Goal: Information Seeking & Learning: Find specific fact

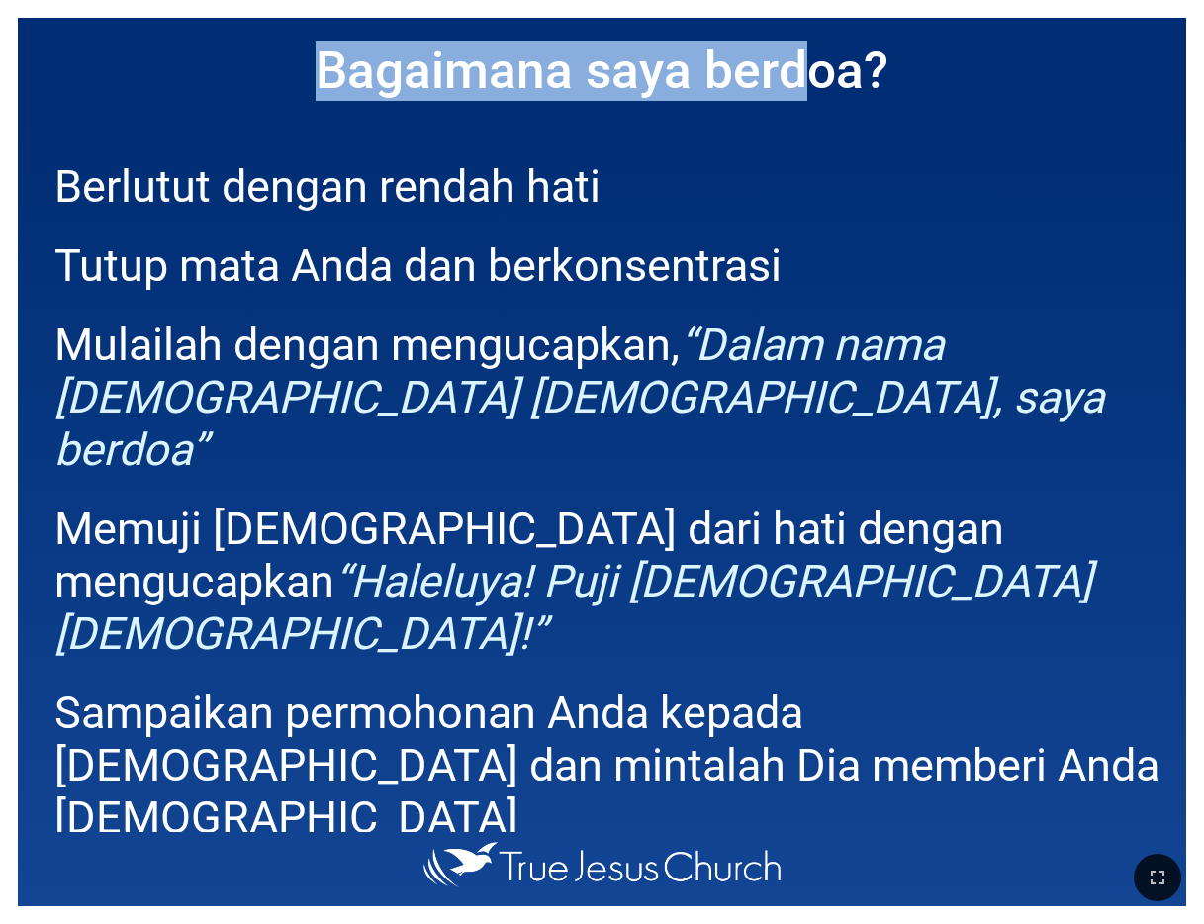
drag, startPoint x: 805, startPoint y: 11, endPoint x: 858, endPoint y: -17, distance: 60.2
click at [858, 0] on html "''Akulah yang Menyertai-mu (2)" ''Akulah yang Menyertai-mu (2)" Pujian 415 414 …" at bounding box center [602, 4] width 1204 height 8
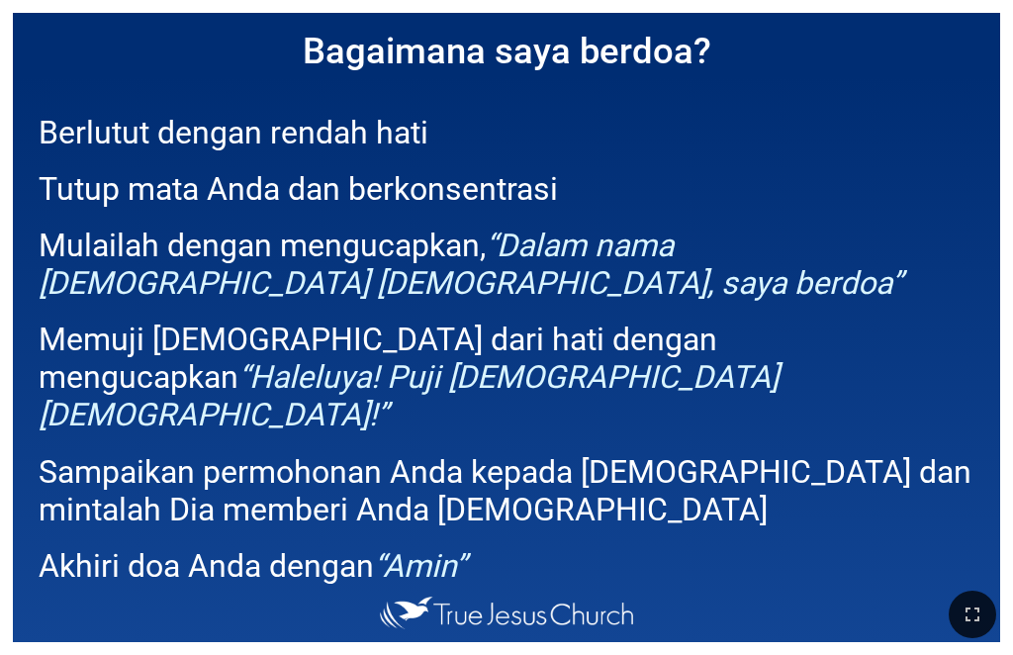
click at [699, 244] on em "“Dalam nama [DEMOGRAPHIC_DATA] [DEMOGRAPHIC_DATA], saya berdoa”" at bounding box center [471, 264] width 864 height 75
click at [980, 606] on icon "button" at bounding box center [973, 615] width 24 height 24
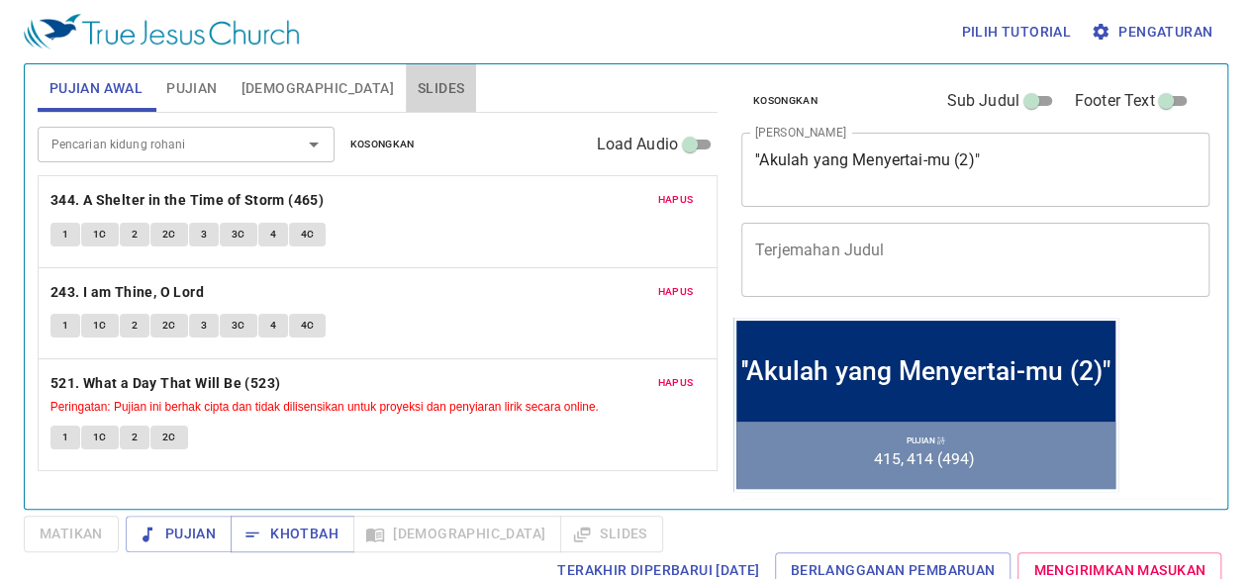
click at [406, 71] on button "Slides" at bounding box center [441, 87] width 70 height 47
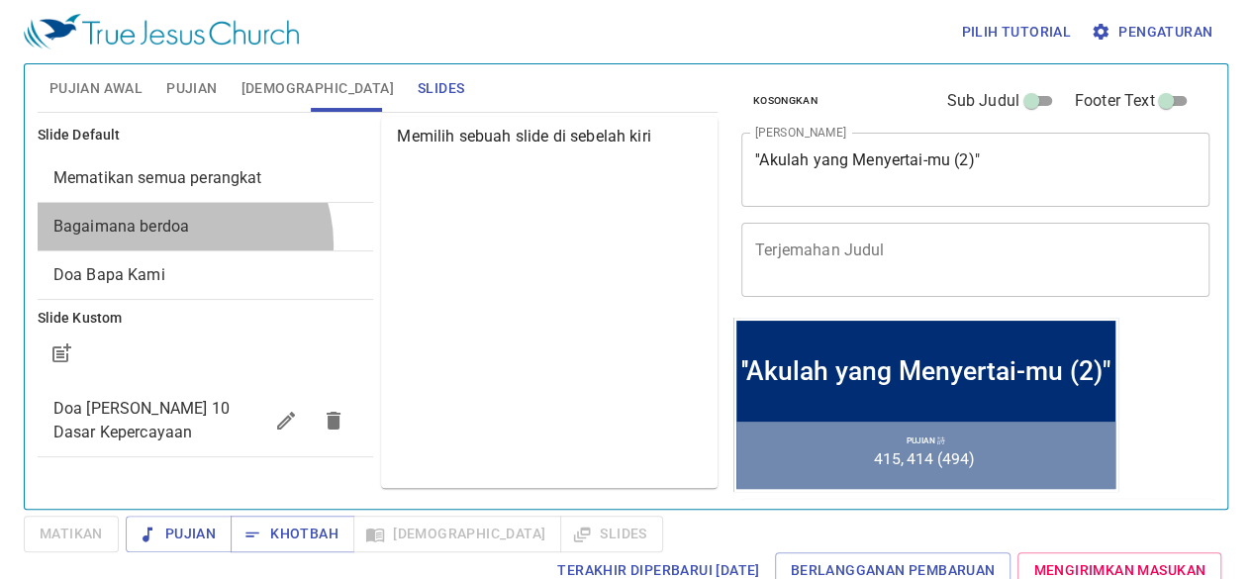
click at [181, 243] on div "Bagaimana berdoa" at bounding box center [206, 226] width 336 height 47
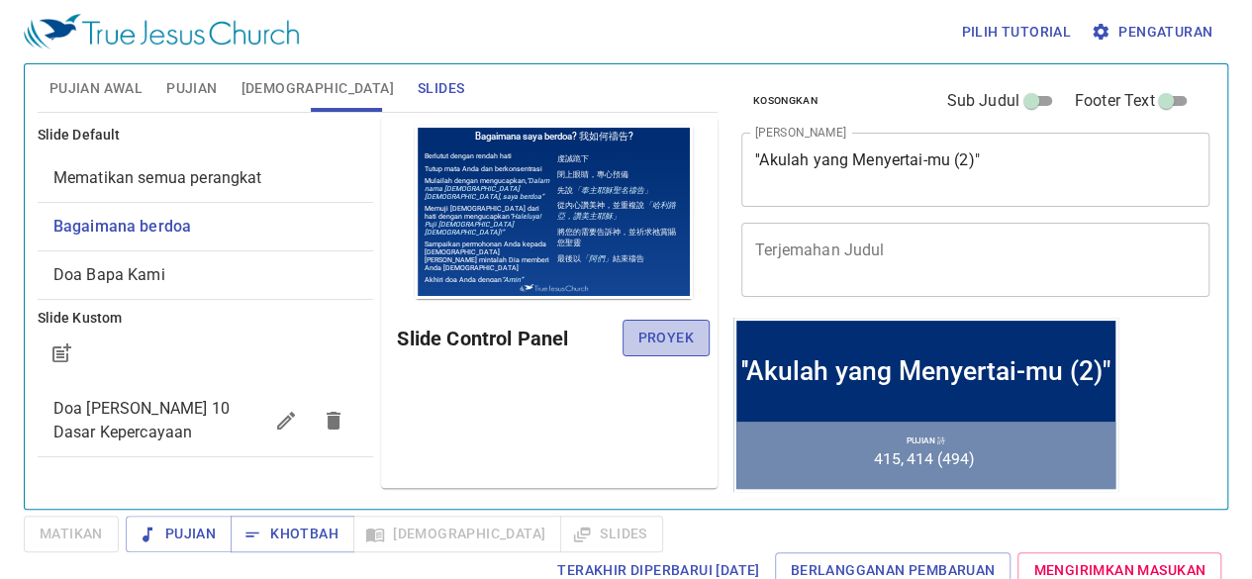
click at [682, 340] on span "Proyek" at bounding box center [665, 338] width 55 height 25
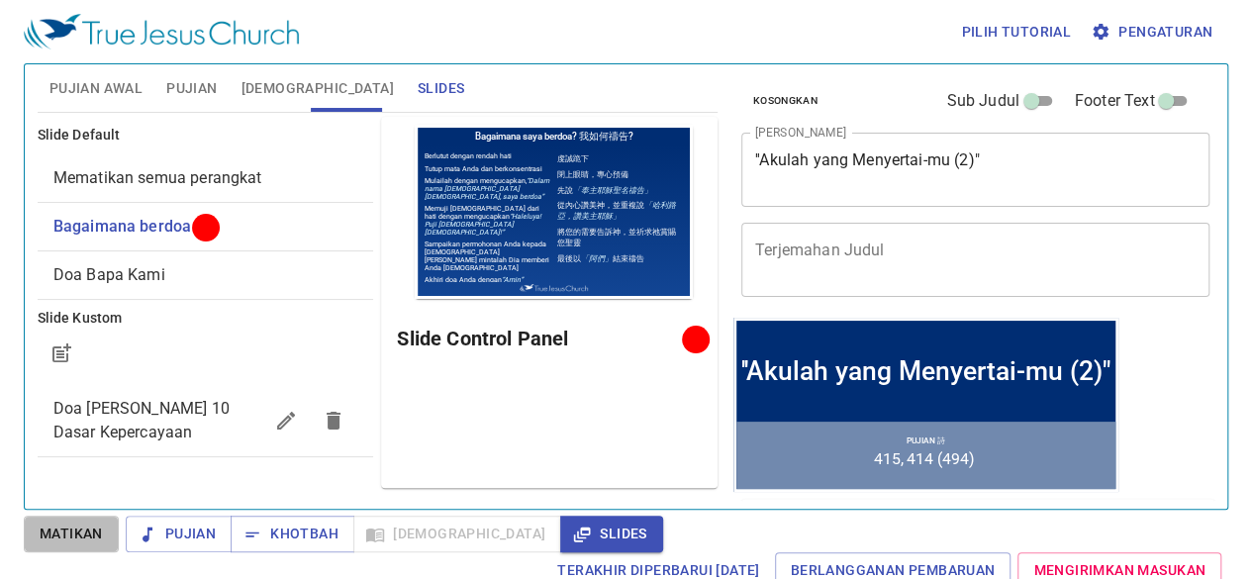
click at [59, 531] on span "Matikan" at bounding box center [71, 533] width 63 height 25
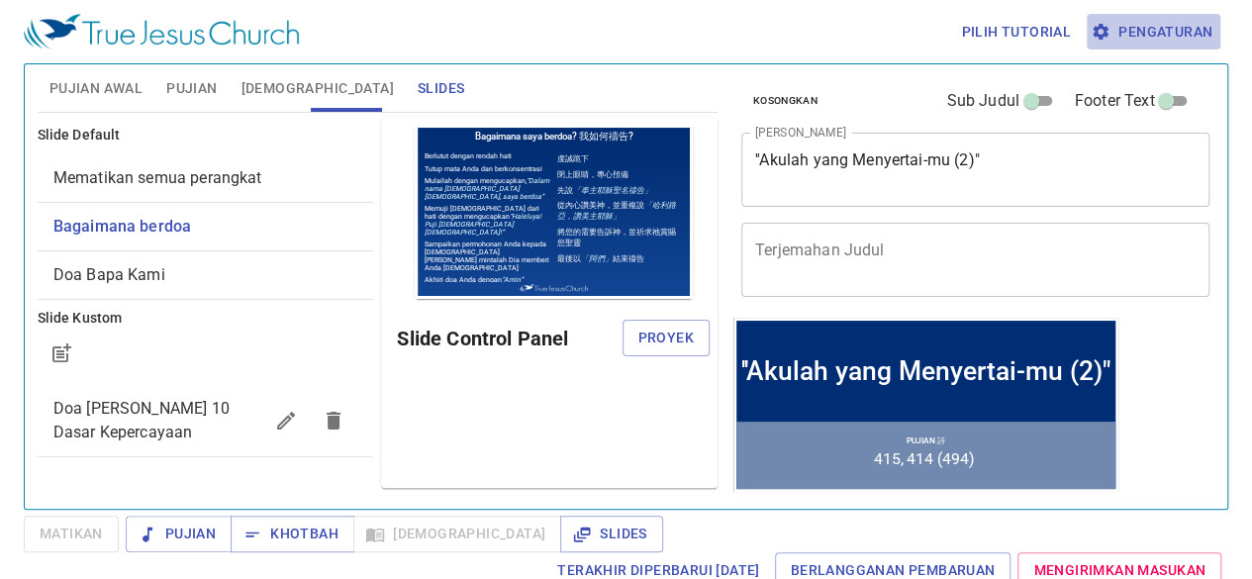
click at [1147, 38] on span "Pengaturan" at bounding box center [1153, 32] width 118 height 25
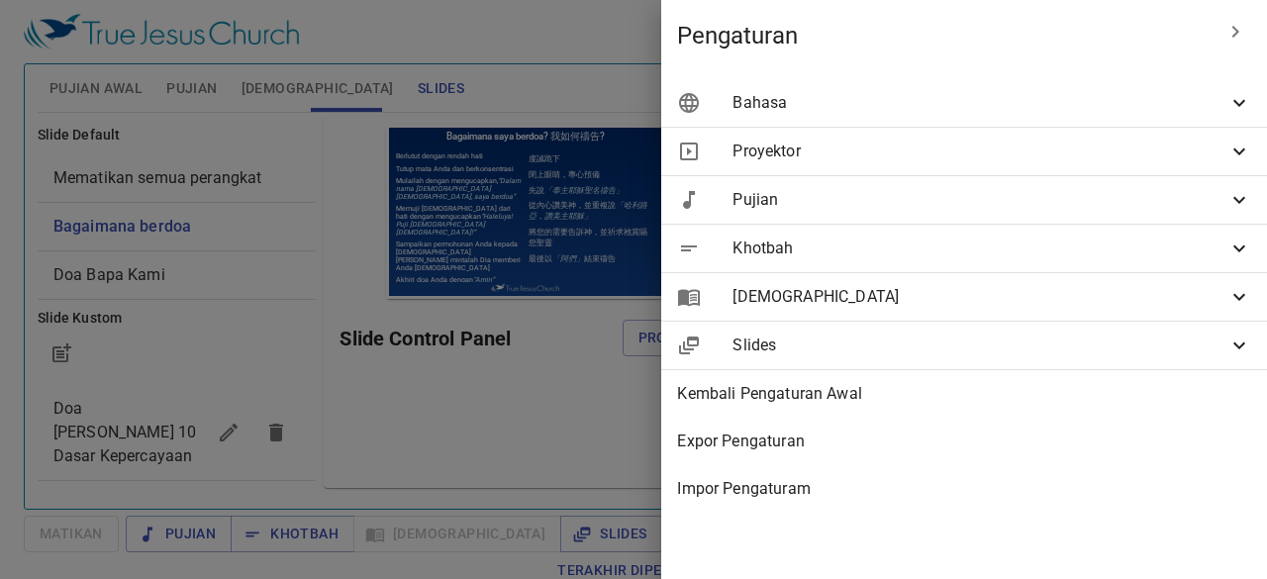
click at [1120, 80] on div "Bahasa" at bounding box center [964, 102] width 606 height 47
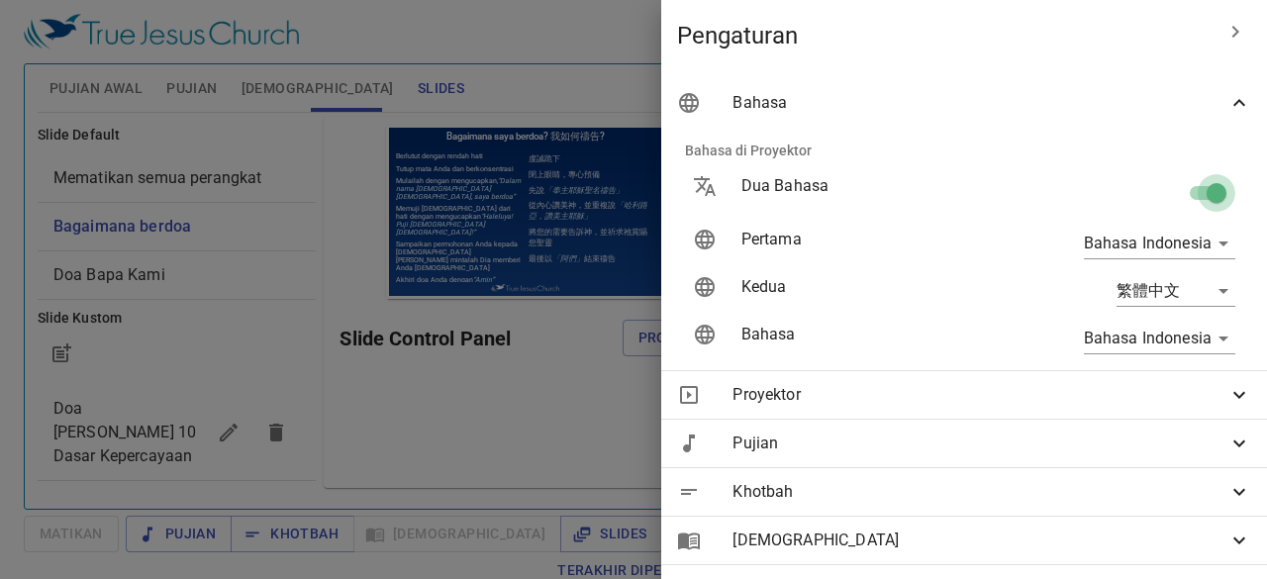
click at [1189, 189] on input "checkbox" at bounding box center [1216, 197] width 113 height 38
checkbox input "false"
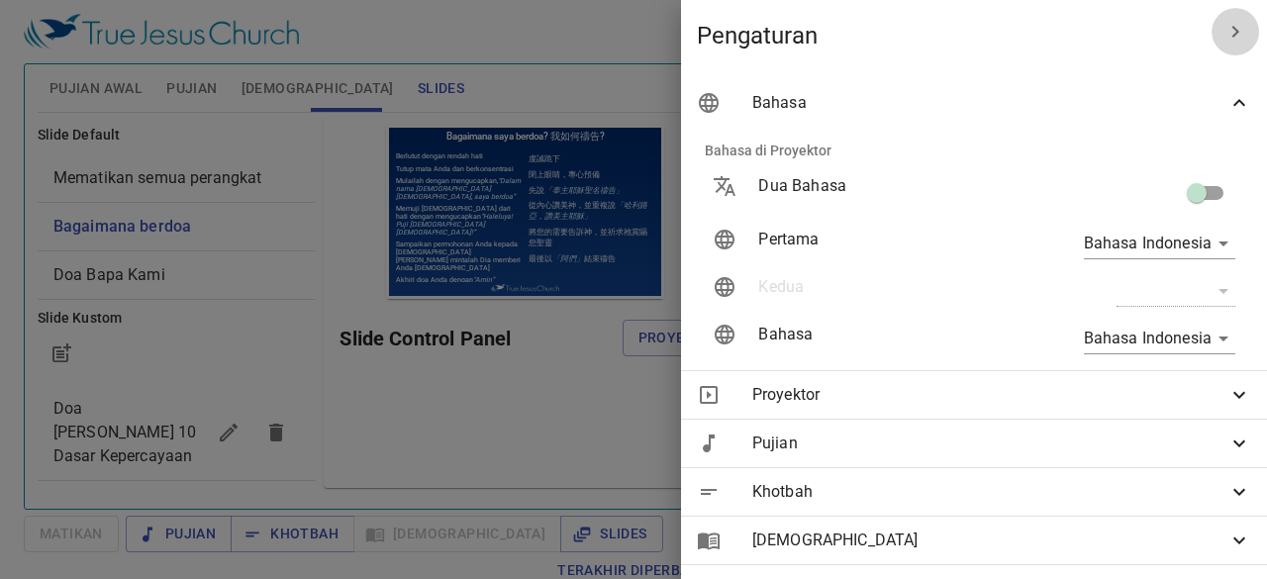
click at [1223, 31] on icon "button" at bounding box center [1235, 32] width 24 height 24
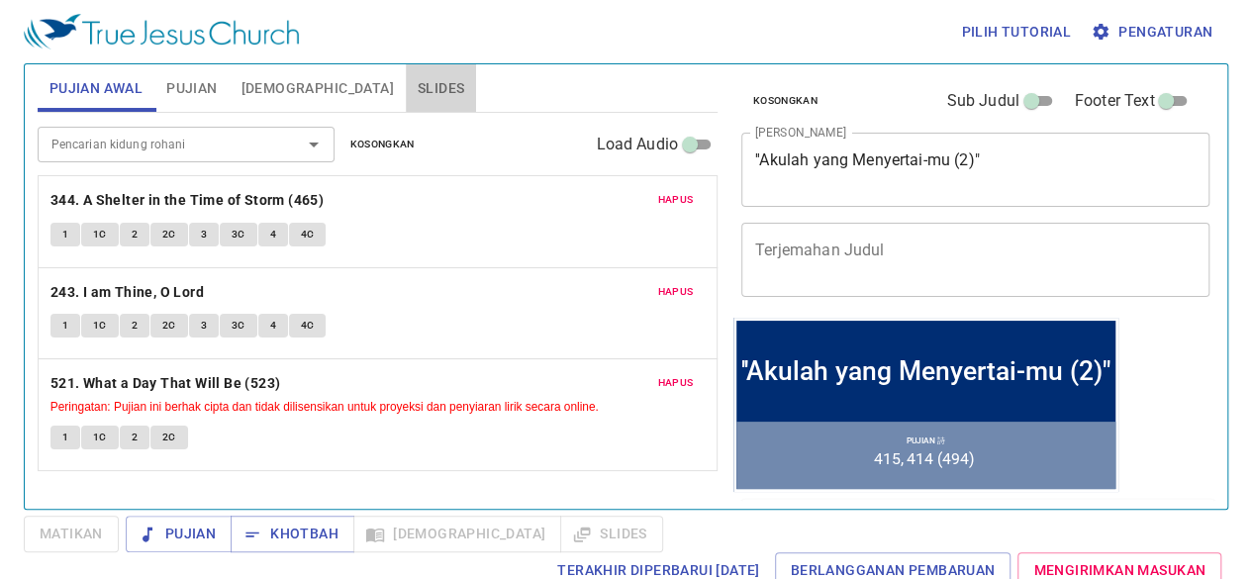
click at [418, 86] on span "Slides" at bounding box center [441, 88] width 47 height 25
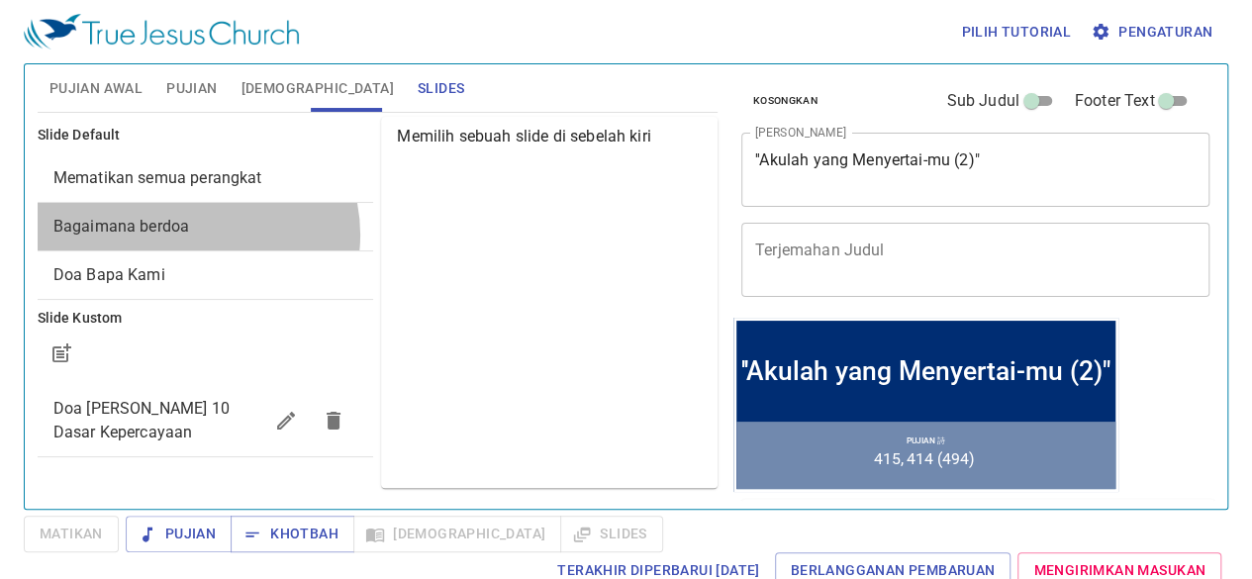
click at [196, 234] on span "Bagaimana berdoa" at bounding box center [205, 227] width 305 height 24
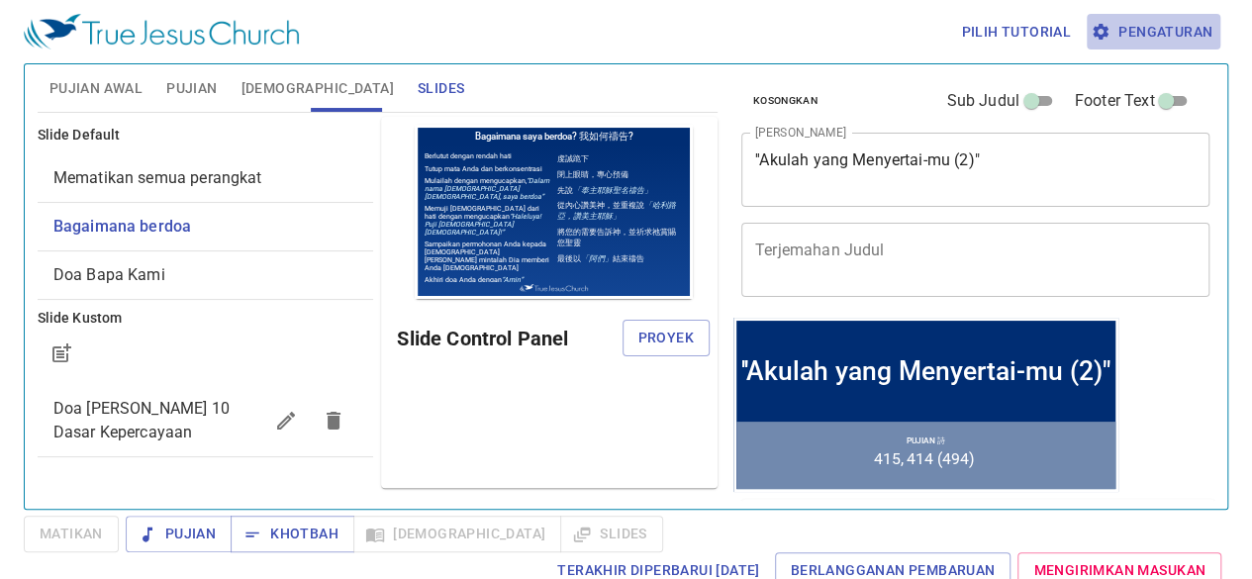
click at [1188, 20] on span "Pengaturan" at bounding box center [1153, 32] width 118 height 25
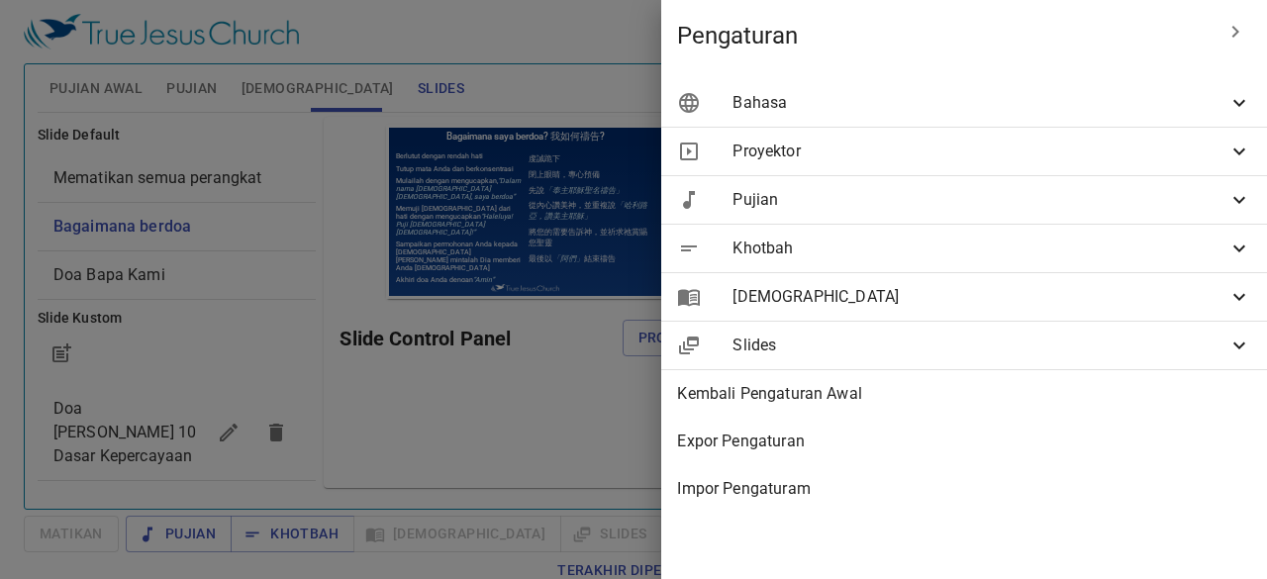
click at [986, 124] on div "Bahasa" at bounding box center [964, 102] width 606 height 47
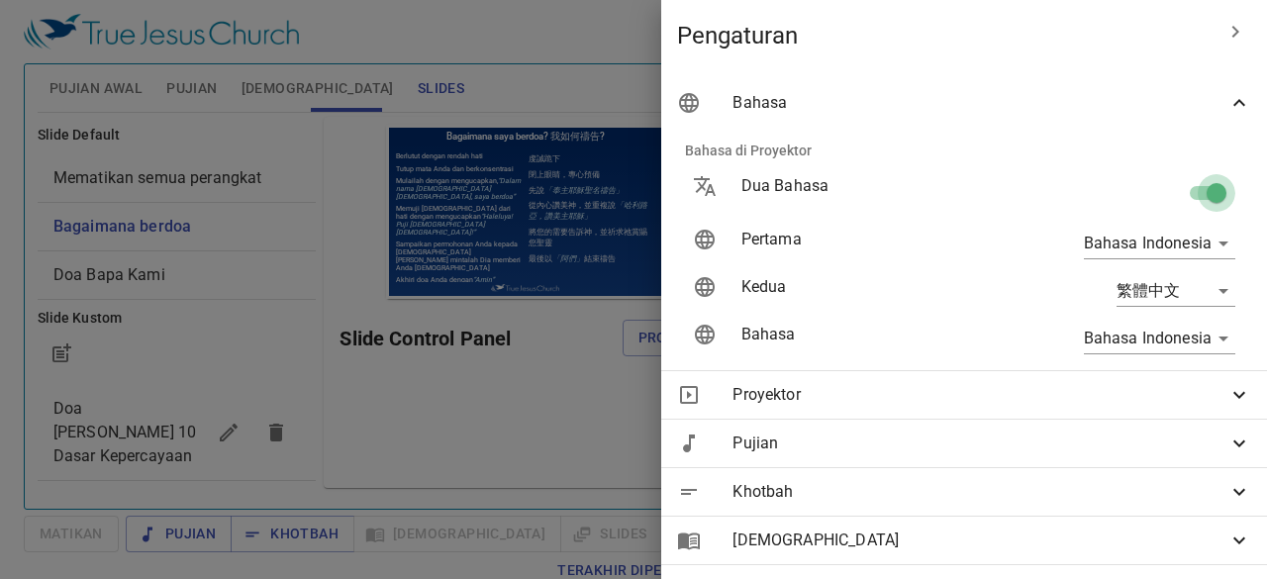
click at [1191, 185] on input "checkbox" at bounding box center [1216, 197] width 113 height 38
checkbox input "false"
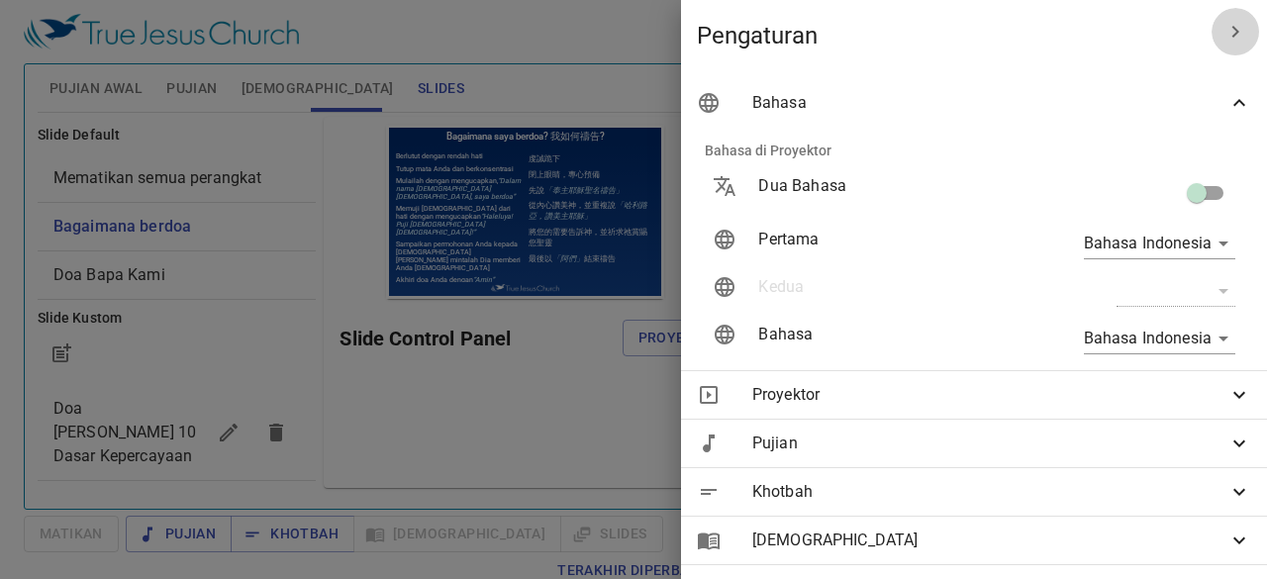
click at [1225, 36] on icon "button" at bounding box center [1235, 32] width 24 height 24
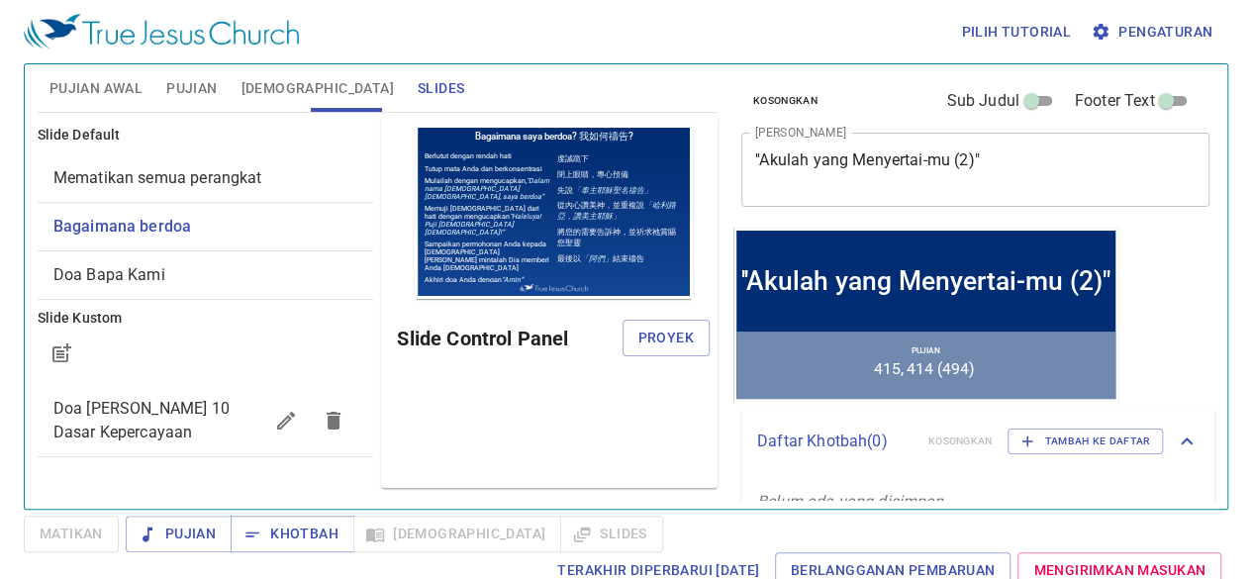
click at [512, 391] on div "Pratinjau Slide Control Panel Proyek" at bounding box center [549, 302] width 336 height 371
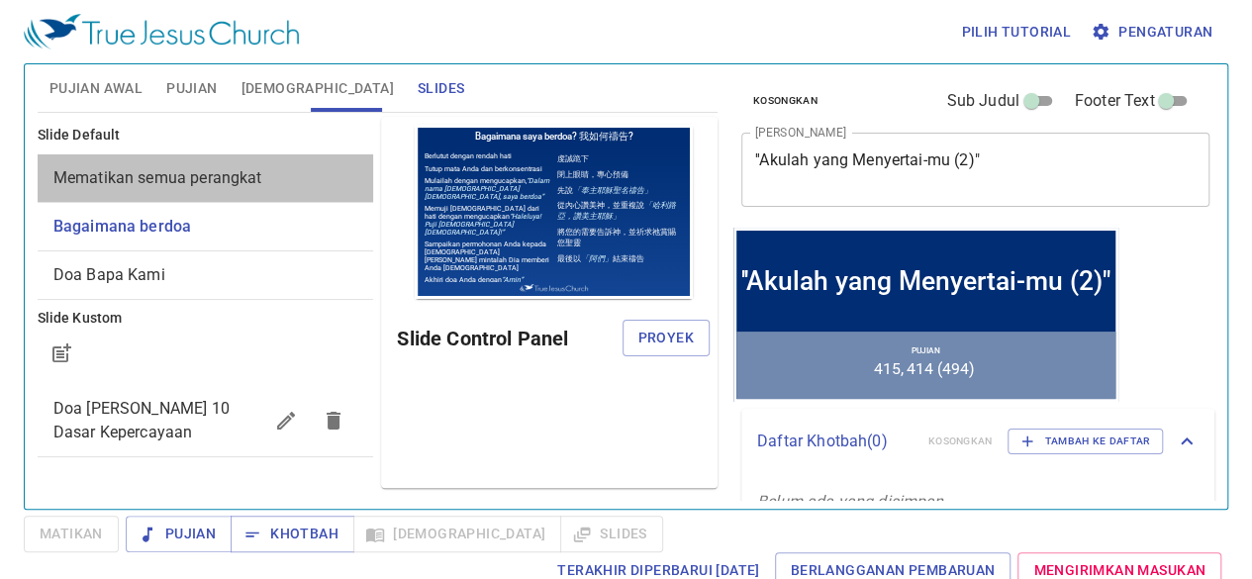
click at [226, 177] on span "Mematikan semua perangkat" at bounding box center [157, 177] width 209 height 19
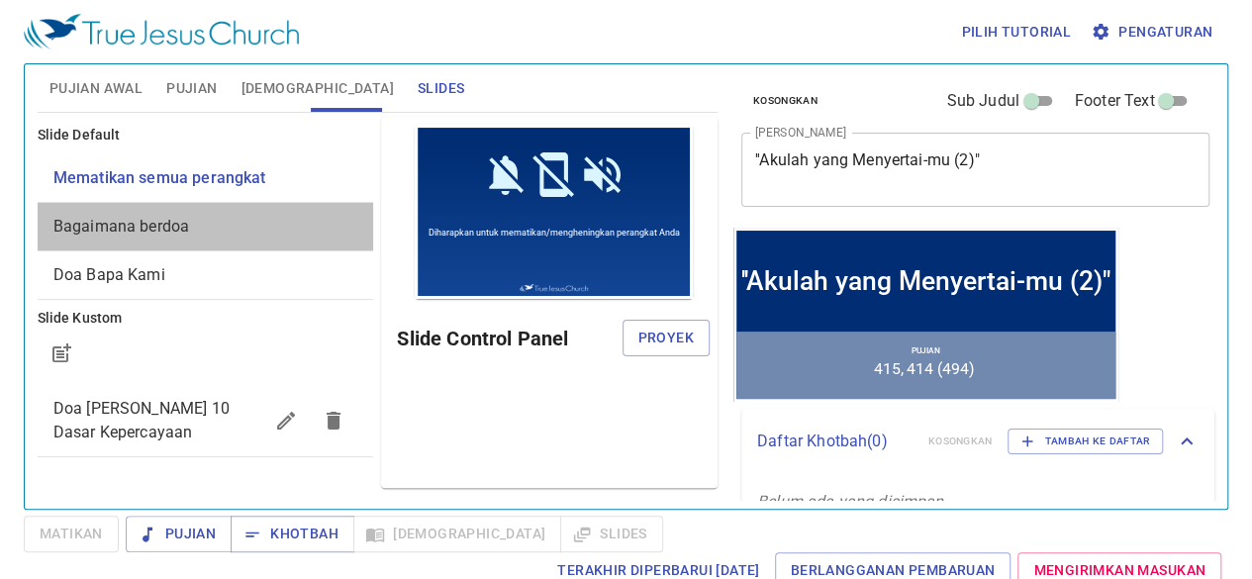
click at [231, 212] on div "Bagaimana berdoa" at bounding box center [206, 226] width 336 height 47
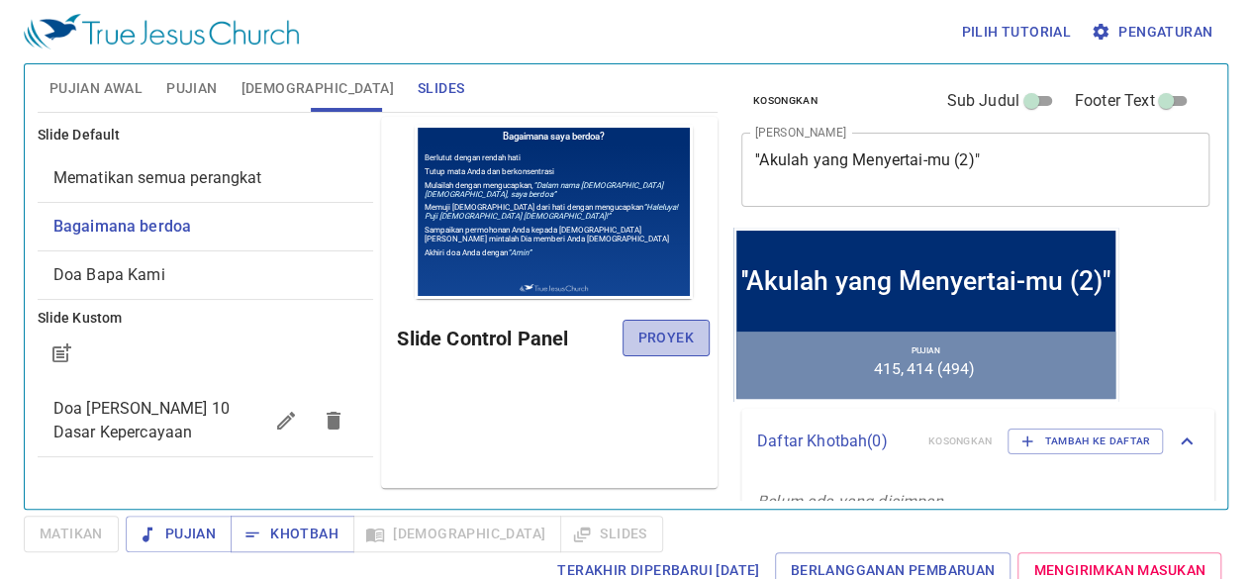
click at [702, 332] on button "Proyek" at bounding box center [665, 338] width 87 height 37
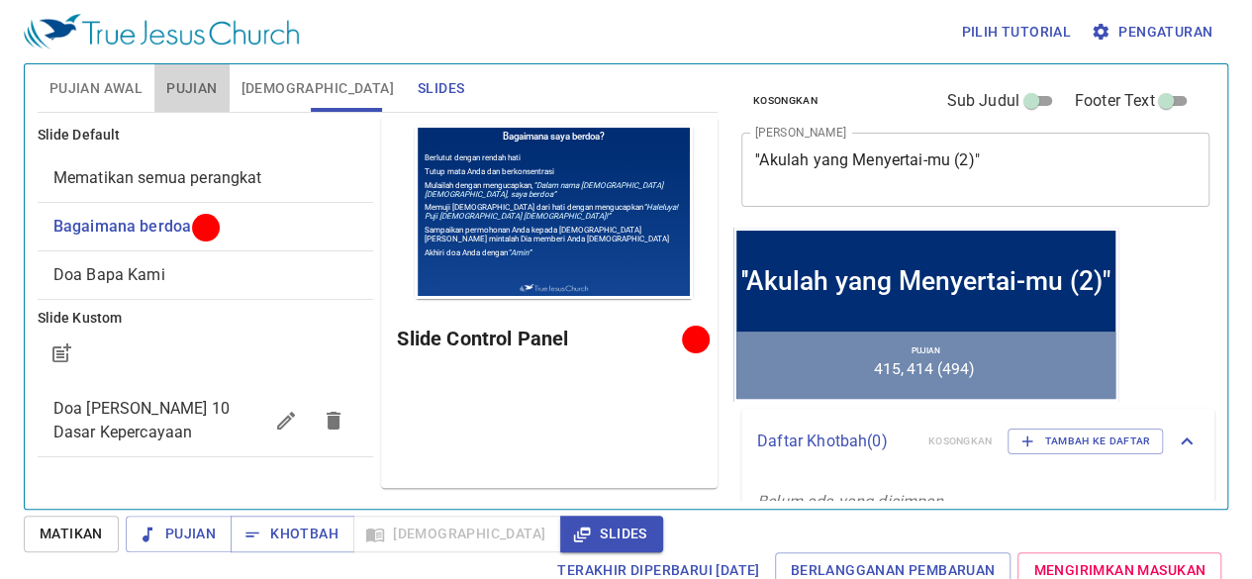
click at [208, 76] on span "Pujian" at bounding box center [191, 88] width 50 height 25
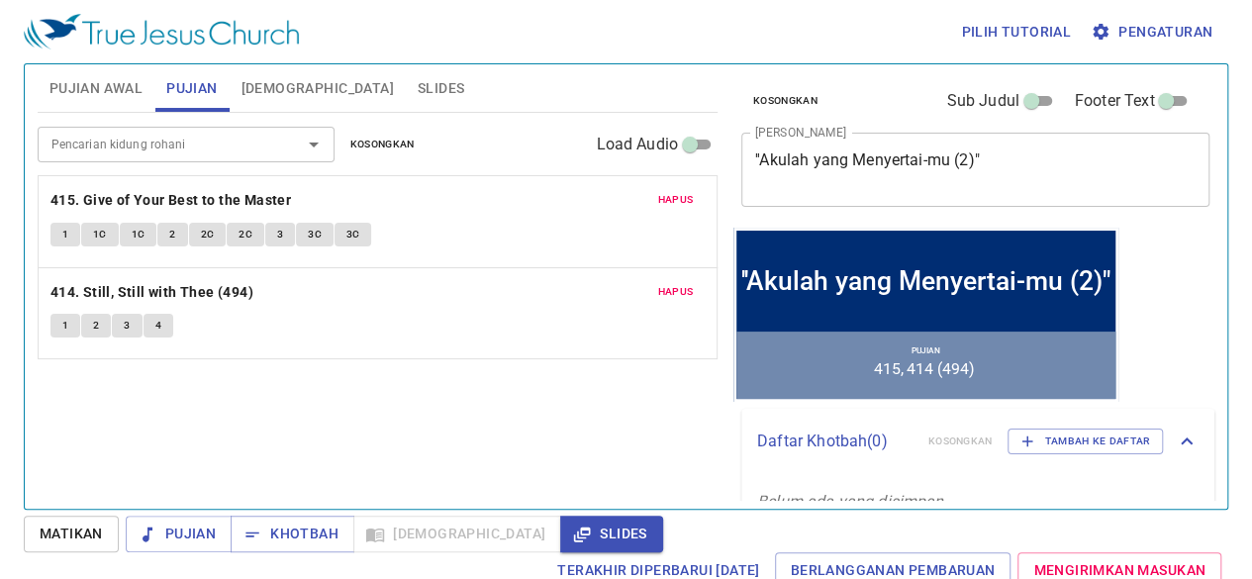
click at [115, 89] on span "Pujian Awal" at bounding box center [95, 88] width 93 height 25
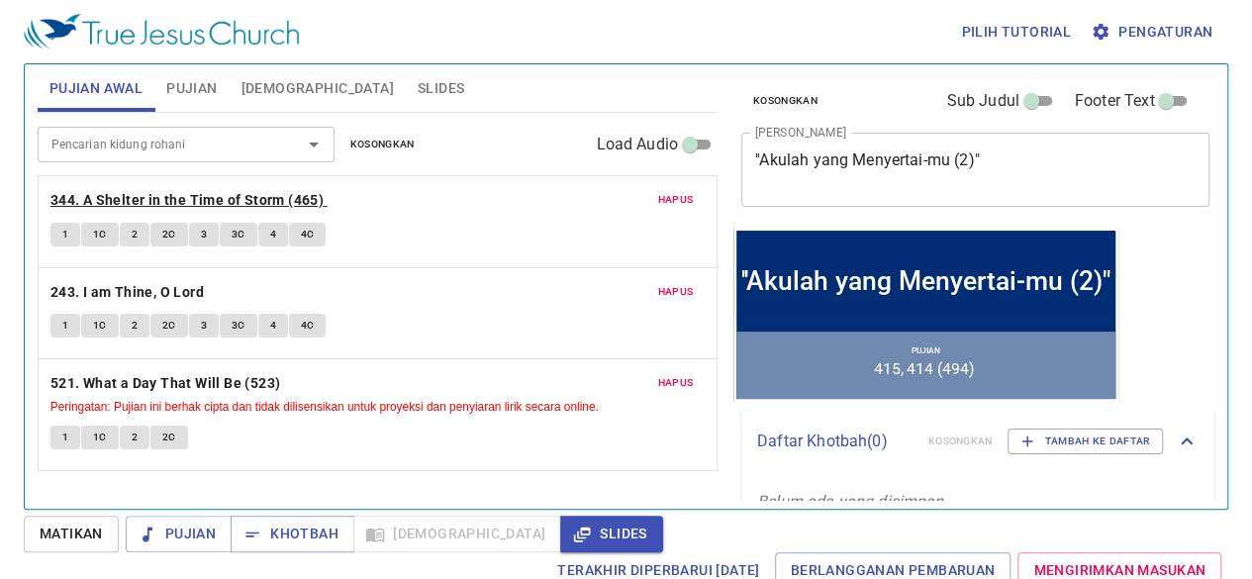
click at [199, 205] on b "344. A Shelter in the Time of Storm (465)" at bounding box center [186, 200] width 273 height 25
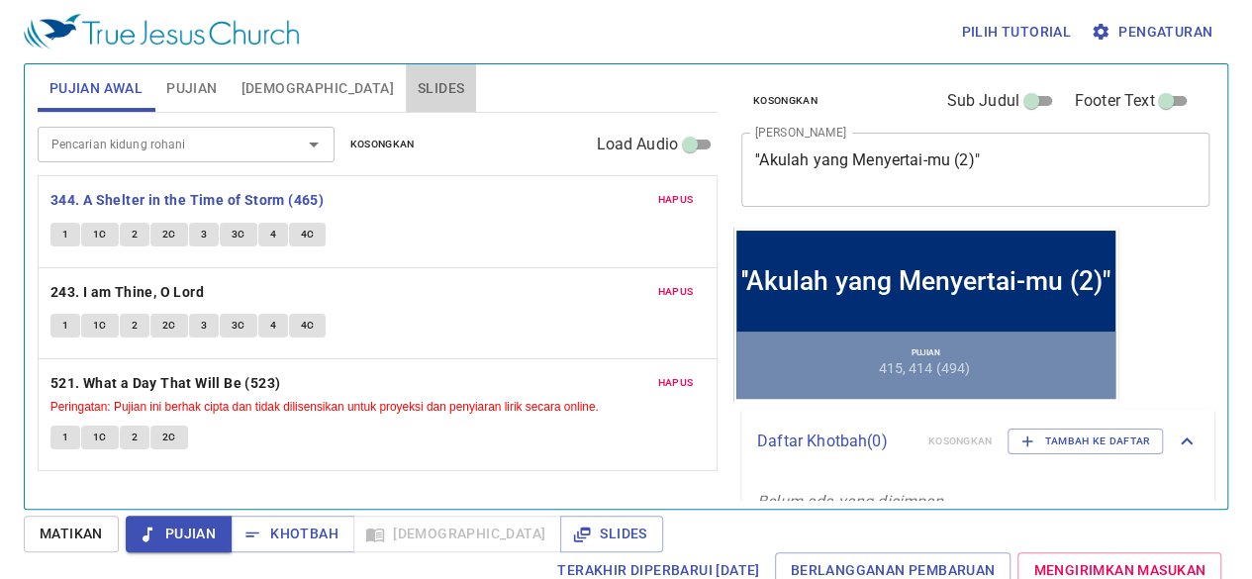
click at [418, 91] on span "Slides" at bounding box center [441, 88] width 47 height 25
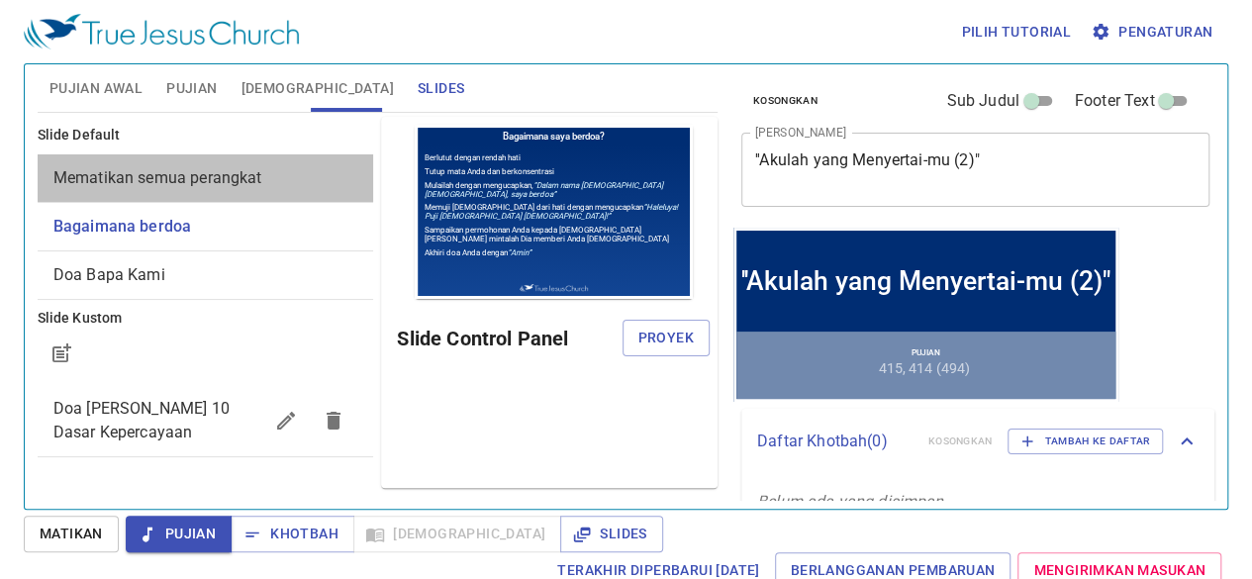
click at [260, 186] on span "Mematikan semua perangkat" at bounding box center [157, 177] width 209 height 19
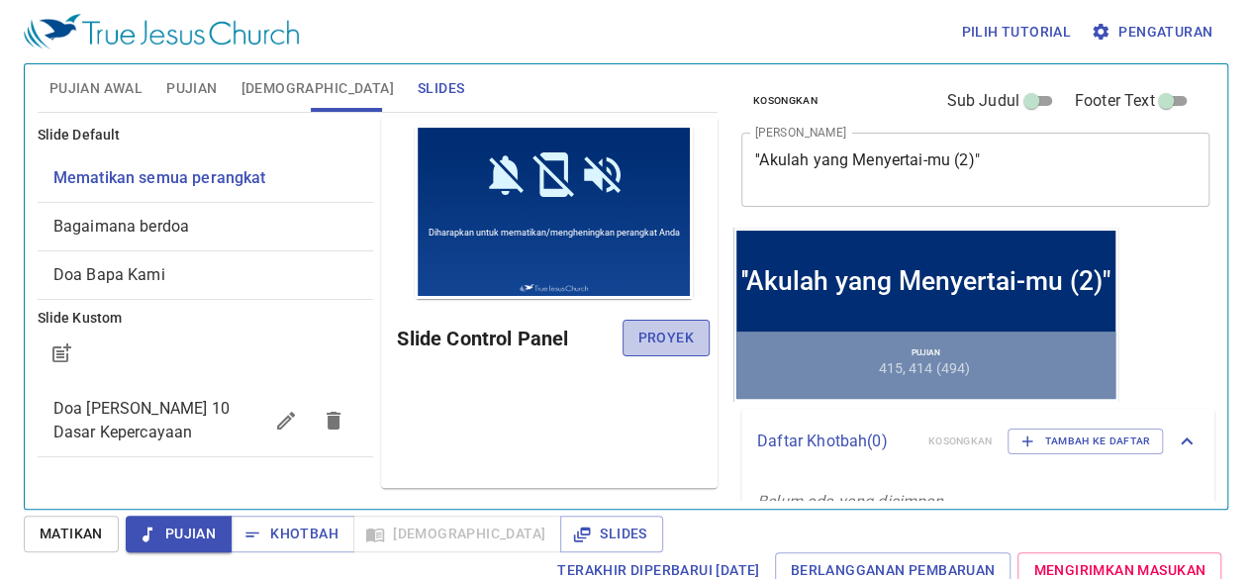
click at [650, 336] on span "Proyek" at bounding box center [665, 338] width 55 height 25
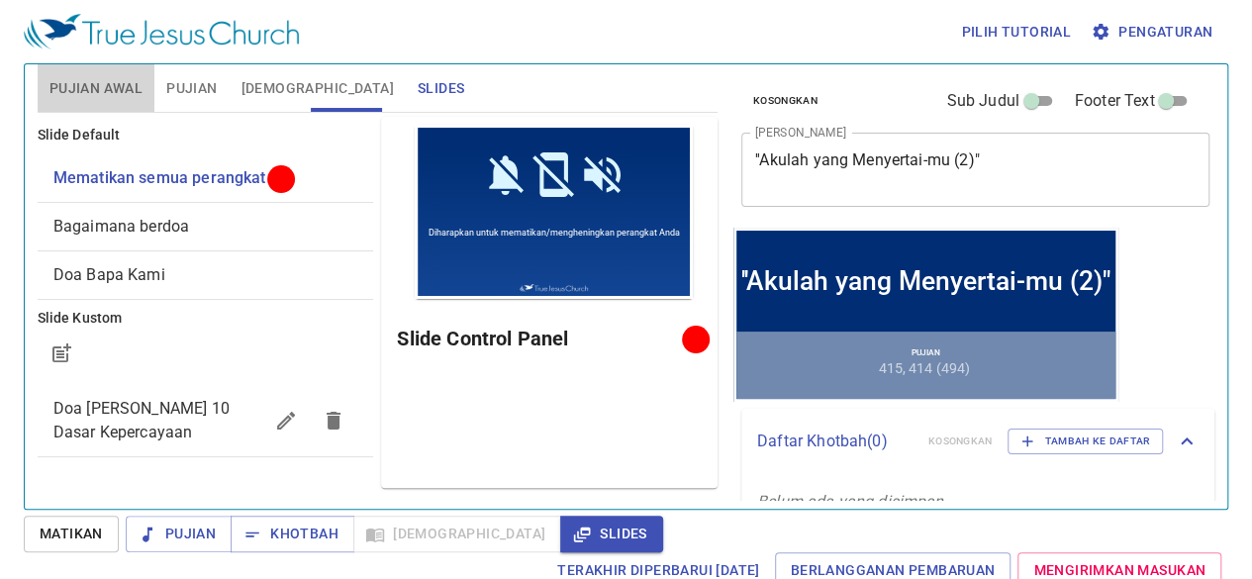
click at [113, 87] on span "Pujian Awal" at bounding box center [95, 88] width 93 height 25
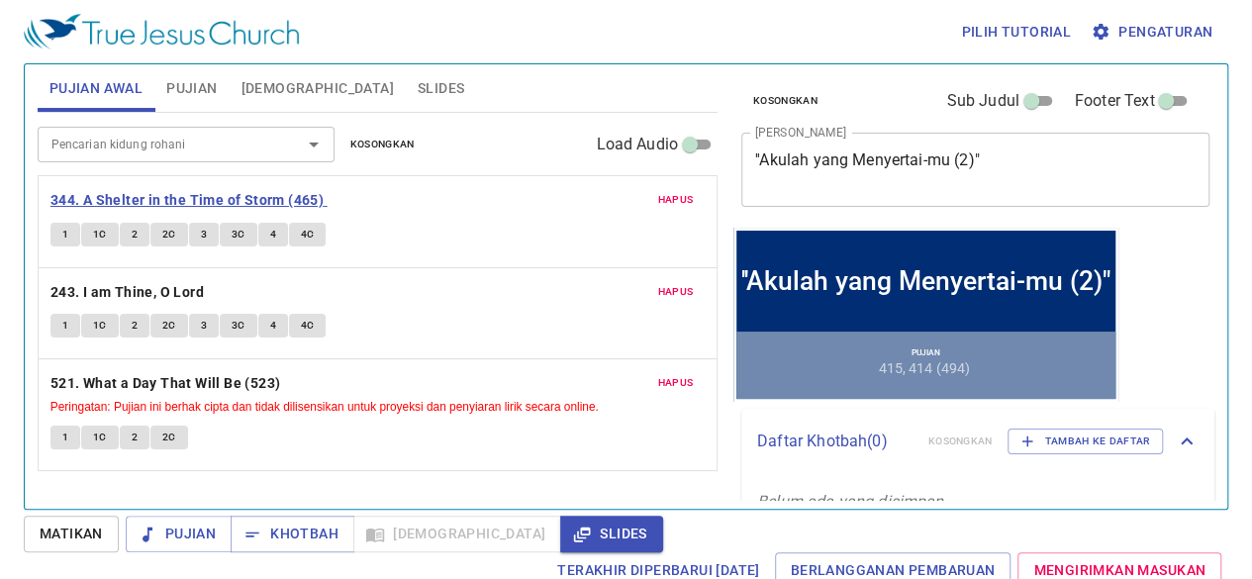
click at [302, 197] on b "344. A Shelter in the Time of Storm (465)" at bounding box center [186, 200] width 273 height 25
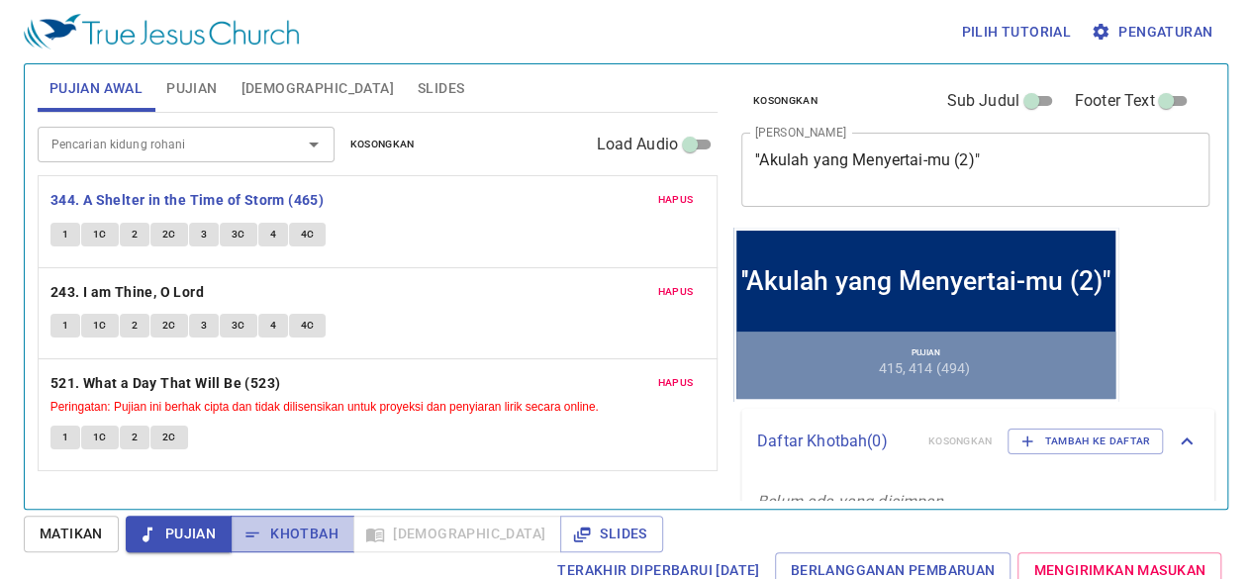
click at [306, 544] on span "Khotbah" at bounding box center [292, 533] width 92 height 25
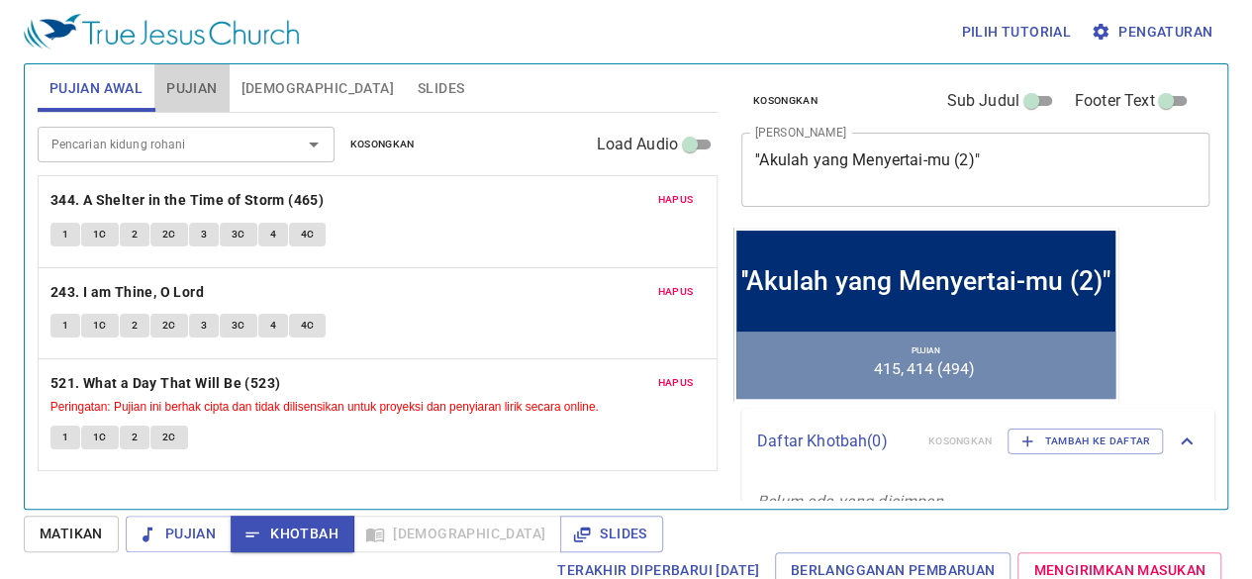
click at [197, 73] on button "Pujian" at bounding box center [191, 87] width 74 height 47
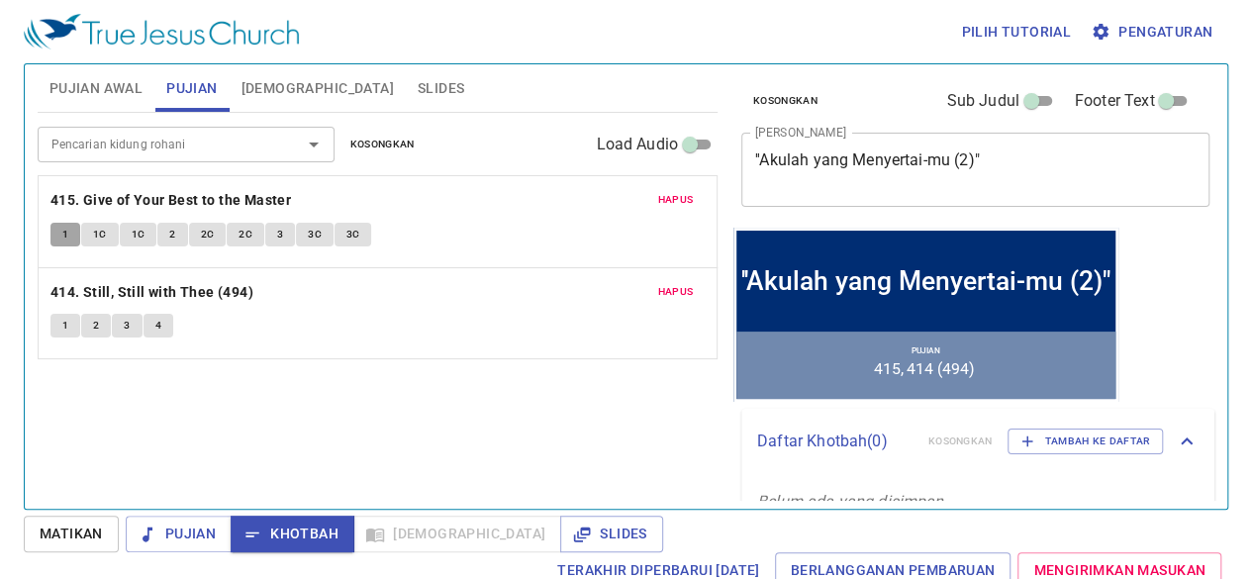
click at [71, 233] on button "1" at bounding box center [65, 235] width 30 height 24
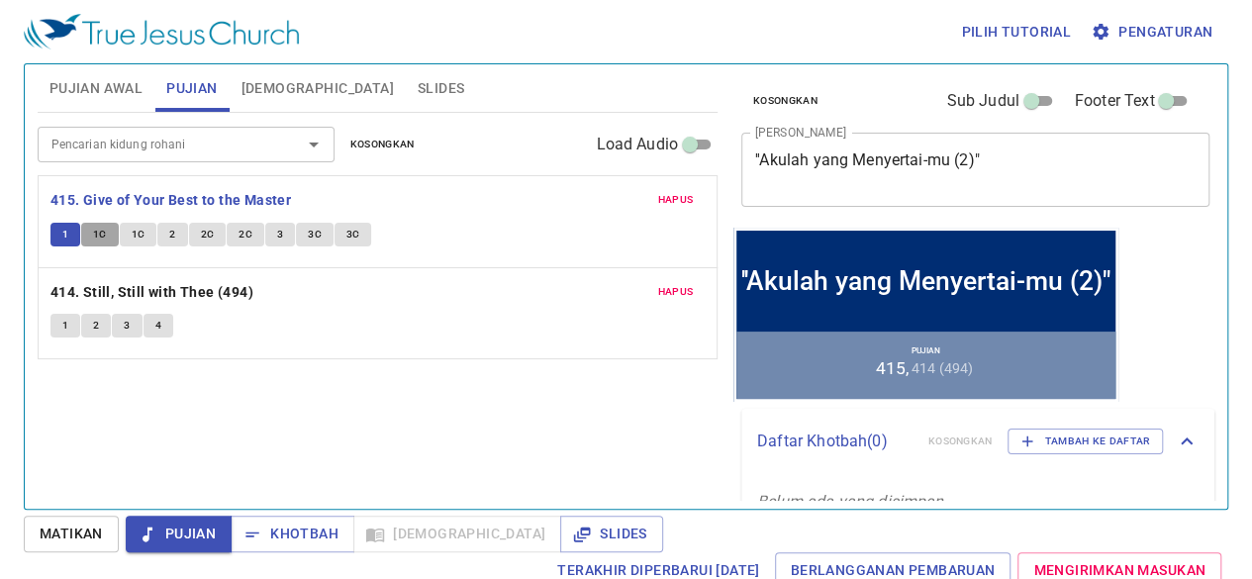
click at [96, 237] on span "1C" at bounding box center [100, 235] width 14 height 18
click at [133, 237] on span "1C" at bounding box center [139, 235] width 14 height 18
click at [169, 234] on span "2" at bounding box center [172, 235] width 6 height 18
click at [202, 241] on span "2C" at bounding box center [208, 235] width 14 height 18
click at [238, 233] on span "2C" at bounding box center [245, 235] width 14 height 18
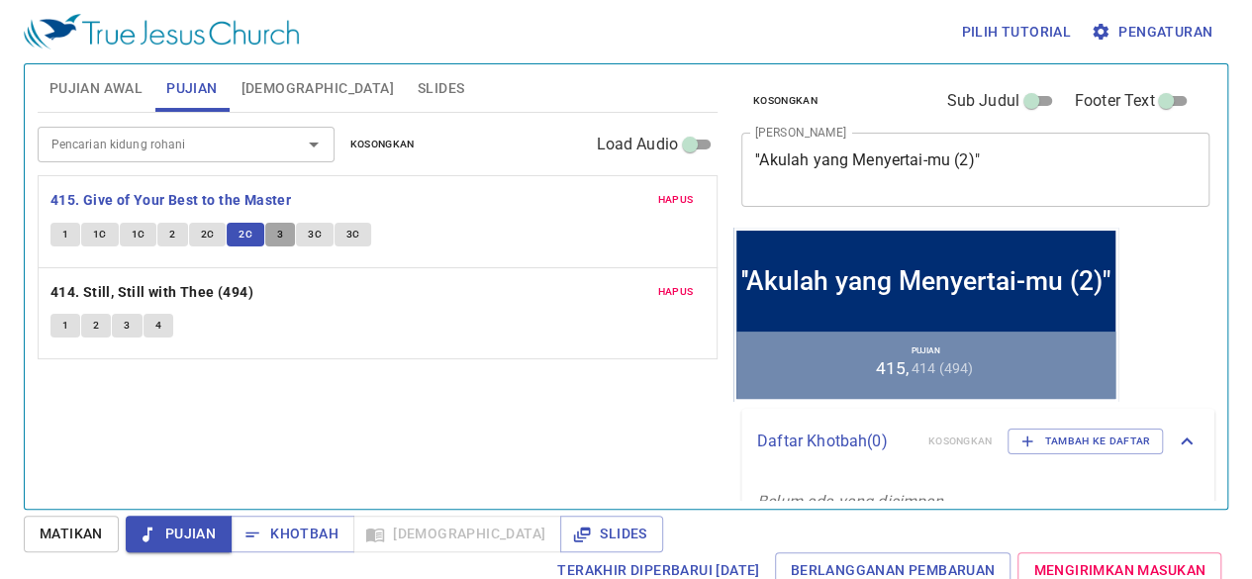
click at [277, 243] on button "3" at bounding box center [280, 235] width 30 height 24
click at [310, 240] on span "3C" at bounding box center [315, 235] width 14 height 18
click at [346, 237] on span "3C" at bounding box center [353, 235] width 14 height 18
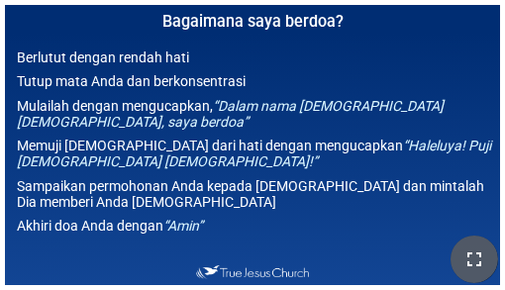
click at [464, 265] on icon "button" at bounding box center [474, 259] width 24 height 24
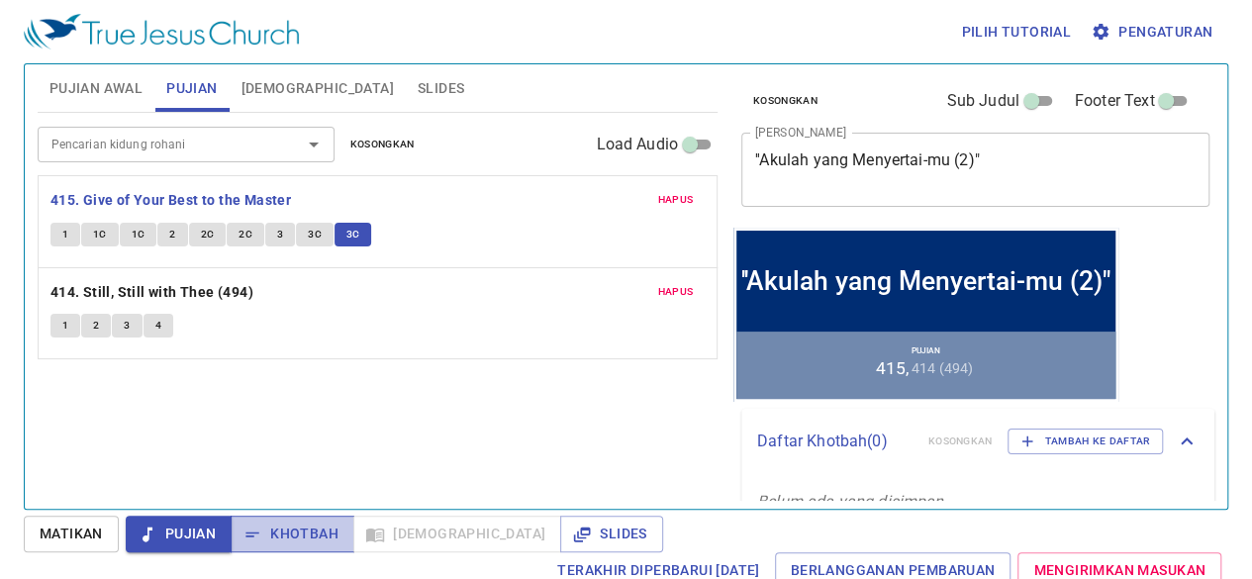
click at [313, 525] on span "Khotbah" at bounding box center [292, 533] width 92 height 25
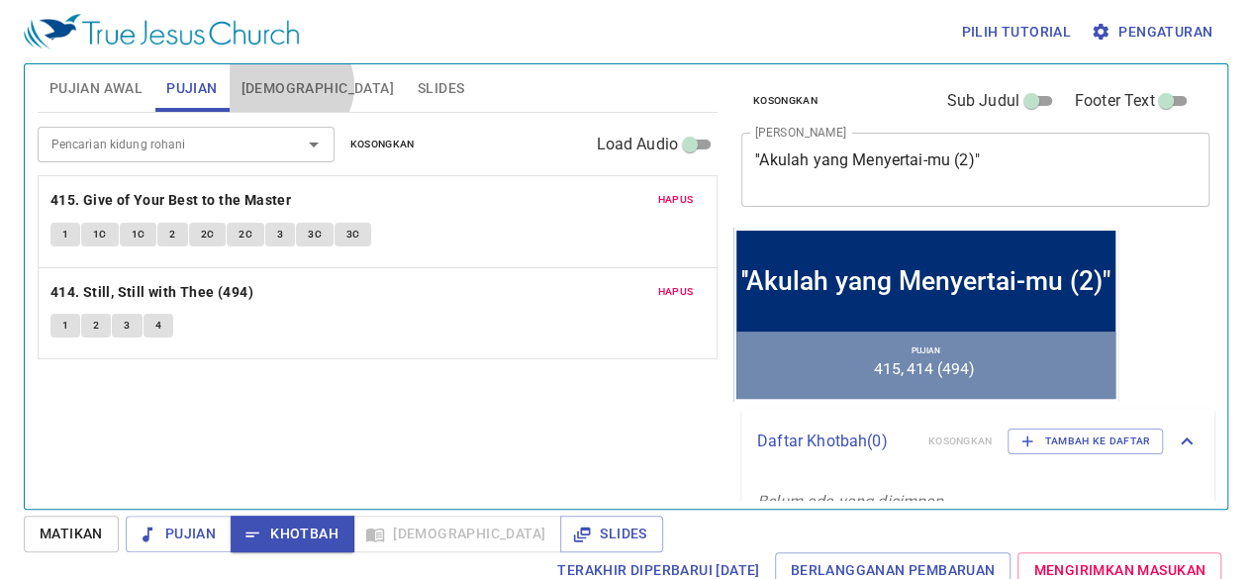
click at [289, 86] on span "[DEMOGRAPHIC_DATA]" at bounding box center [317, 88] width 152 height 25
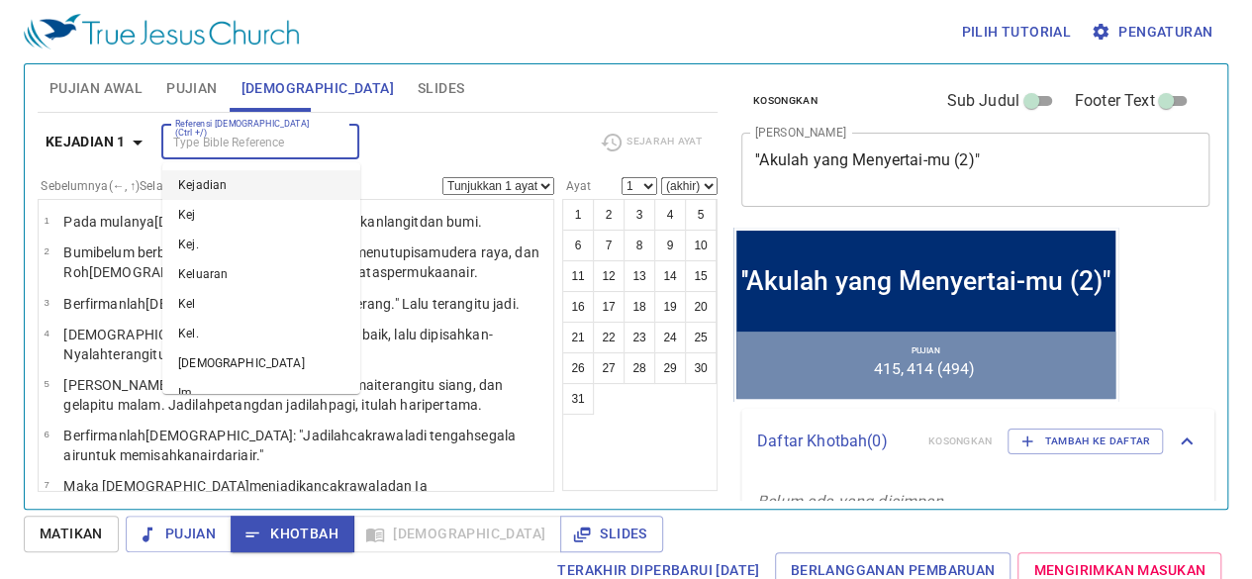
click at [269, 134] on input "Referensi [DEMOGRAPHIC_DATA] (Ctrl +/)" at bounding box center [243, 142] width 153 height 23
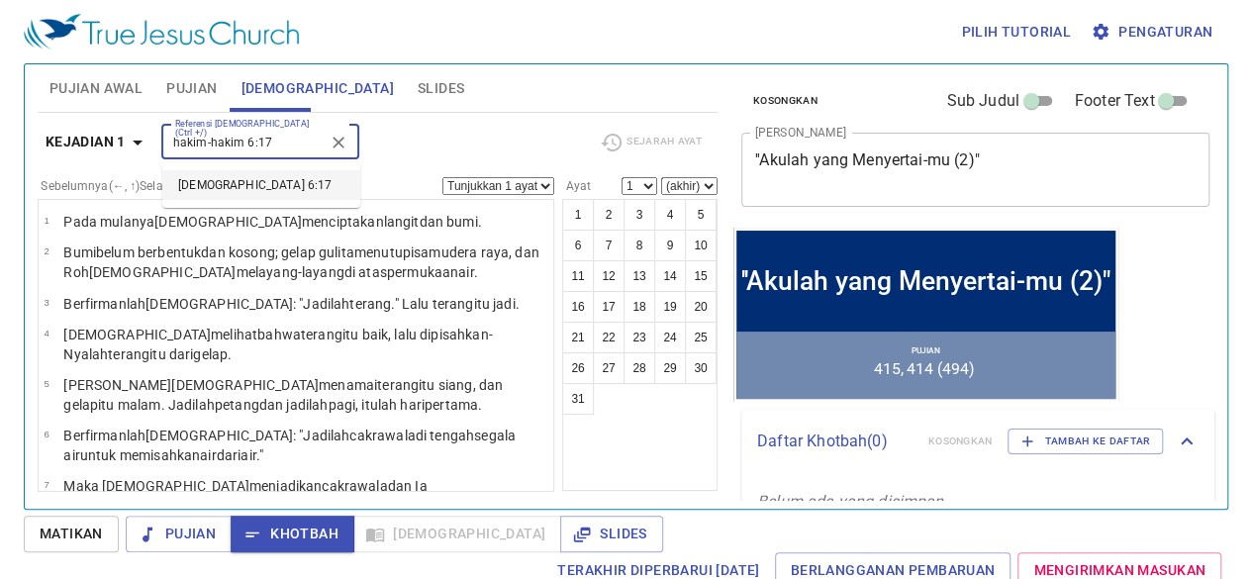
type input "hakim-hakim 6:17"
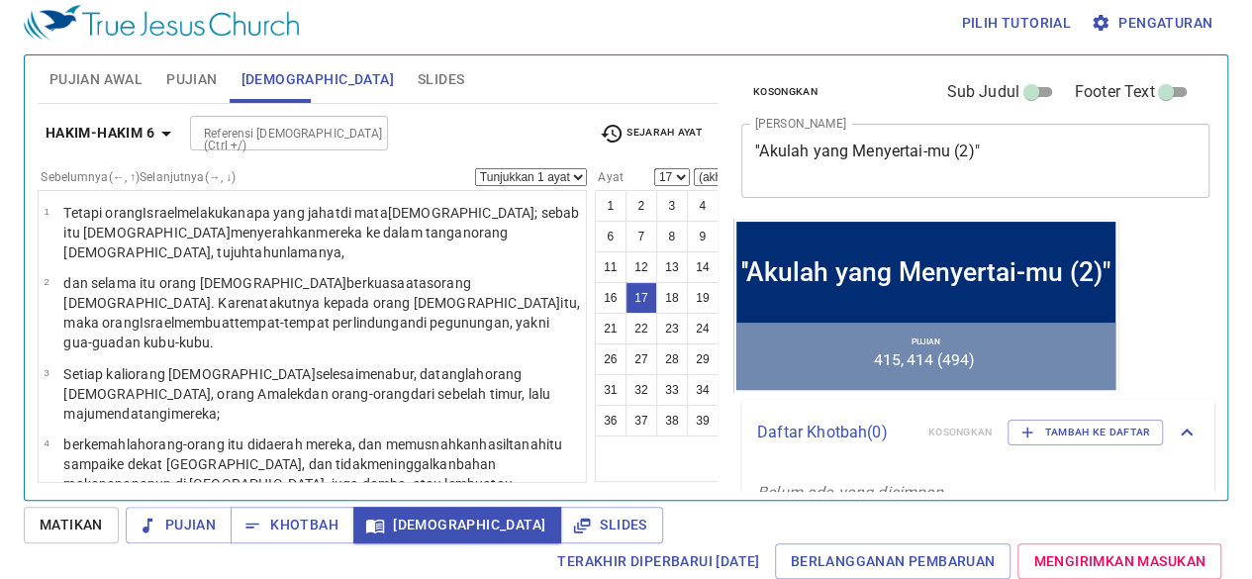
scroll to position [1044, 0]
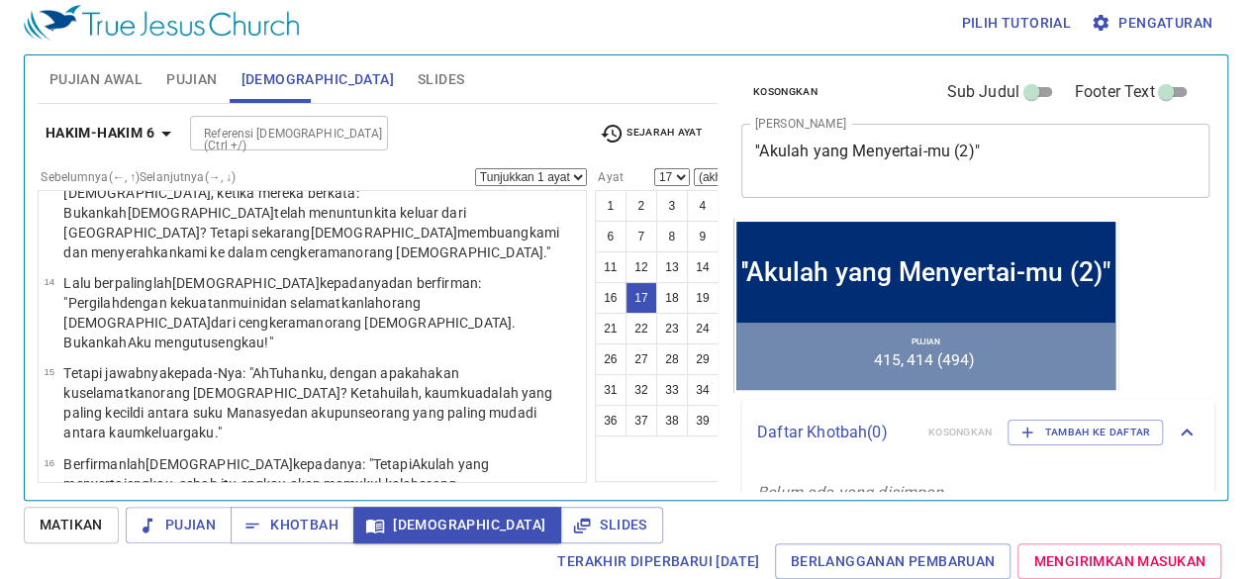
click at [717, 324] on button "25" at bounding box center [733, 329] width 32 height 32
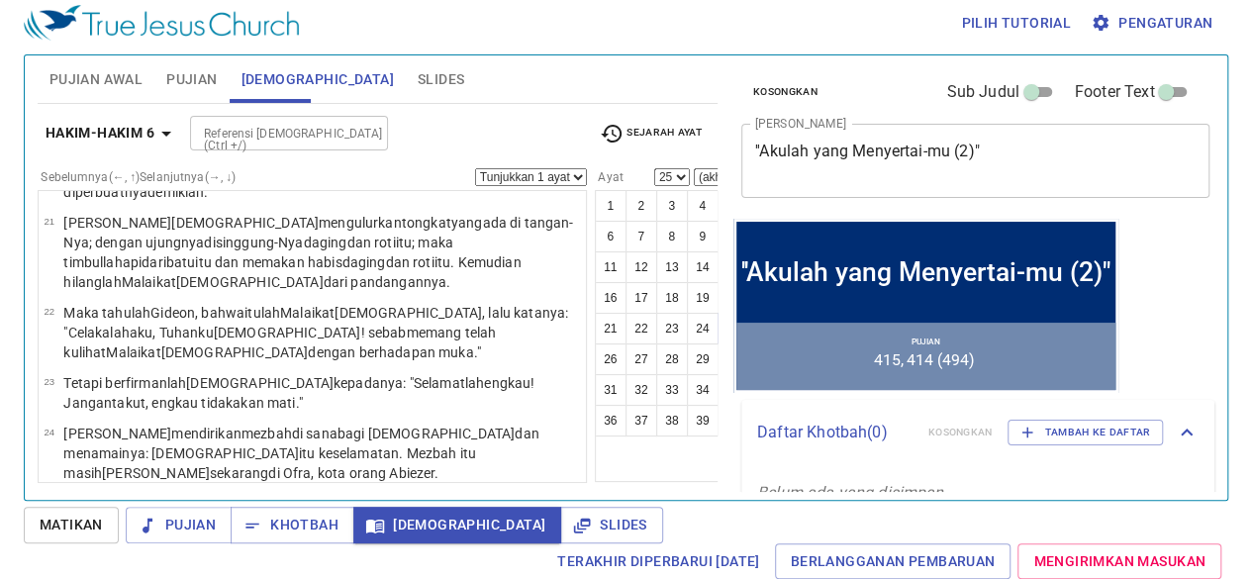
select select "26"
click at [301, 130] on input "Referensi [DEMOGRAPHIC_DATA] (Ctrl +/)" at bounding box center [272, 133] width 153 height 23
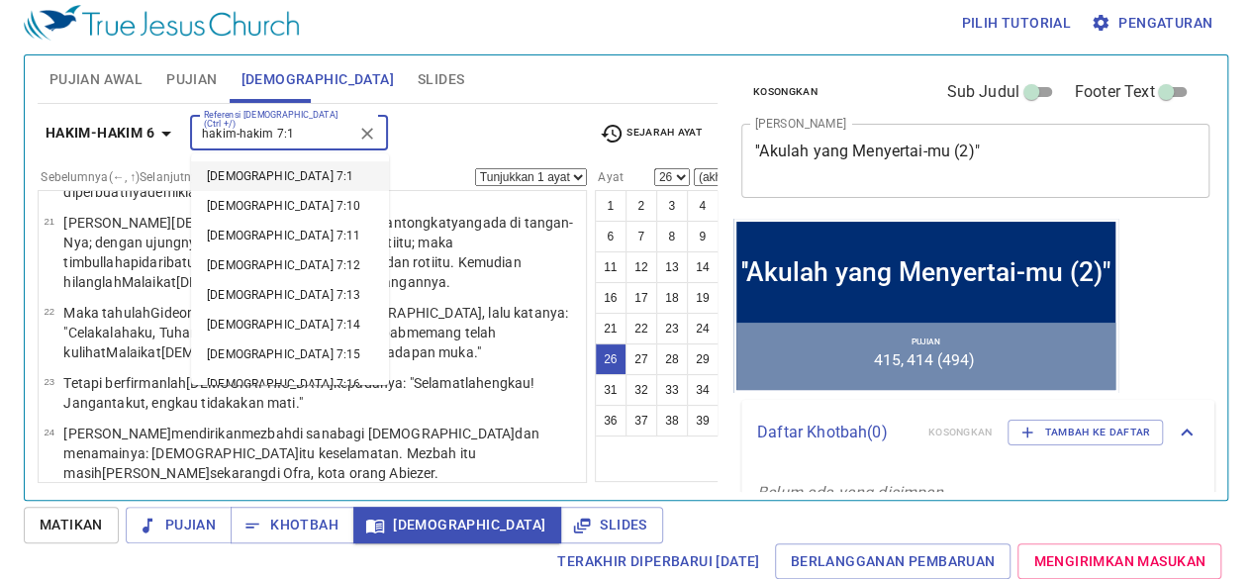
type input "hakim-hakim 7:1"
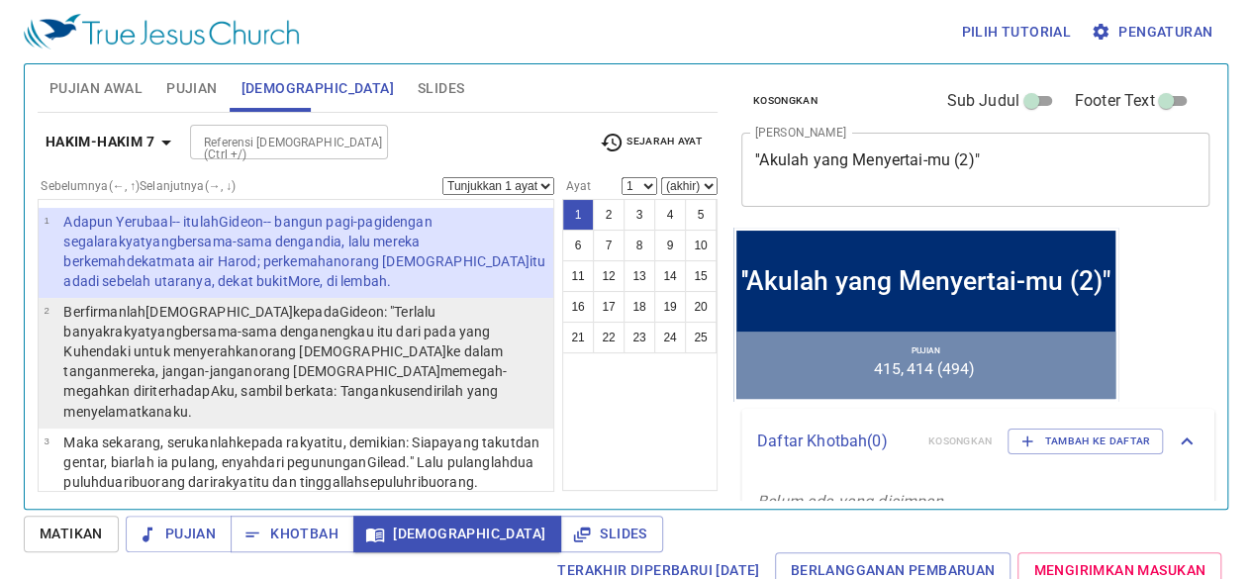
click at [339, 322] on p "Berfirmanlah TUHAN kepada Gideon : "Terlalu banyak rakyat yang bersama-sama den…" at bounding box center [305, 361] width 484 height 119
select select "2"
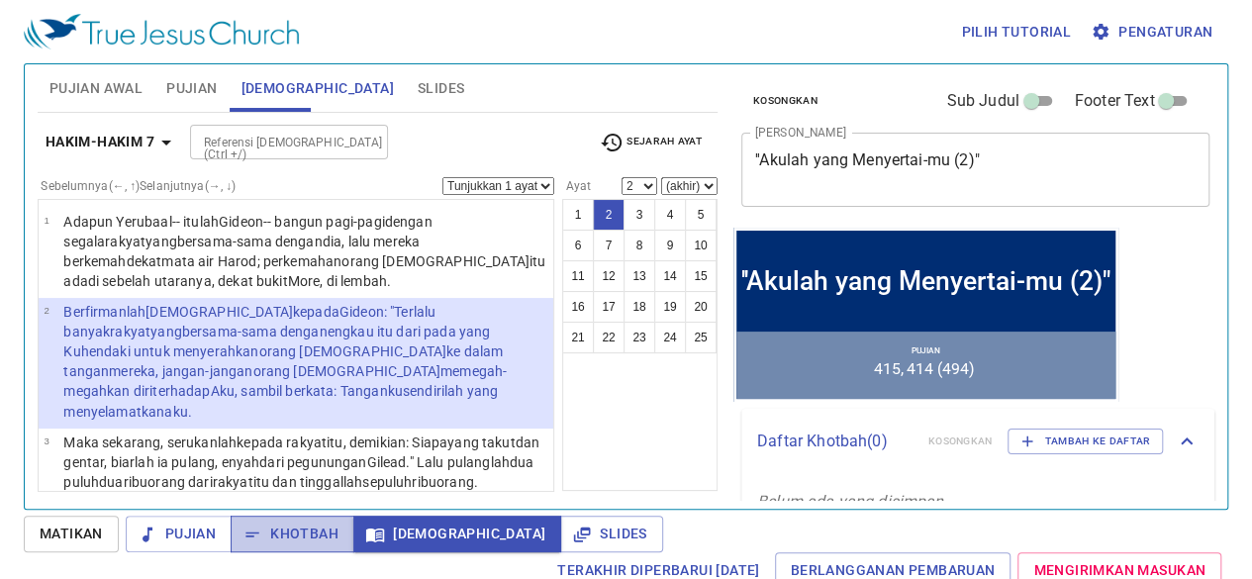
click at [283, 539] on span "Khotbah" at bounding box center [292, 533] width 92 height 25
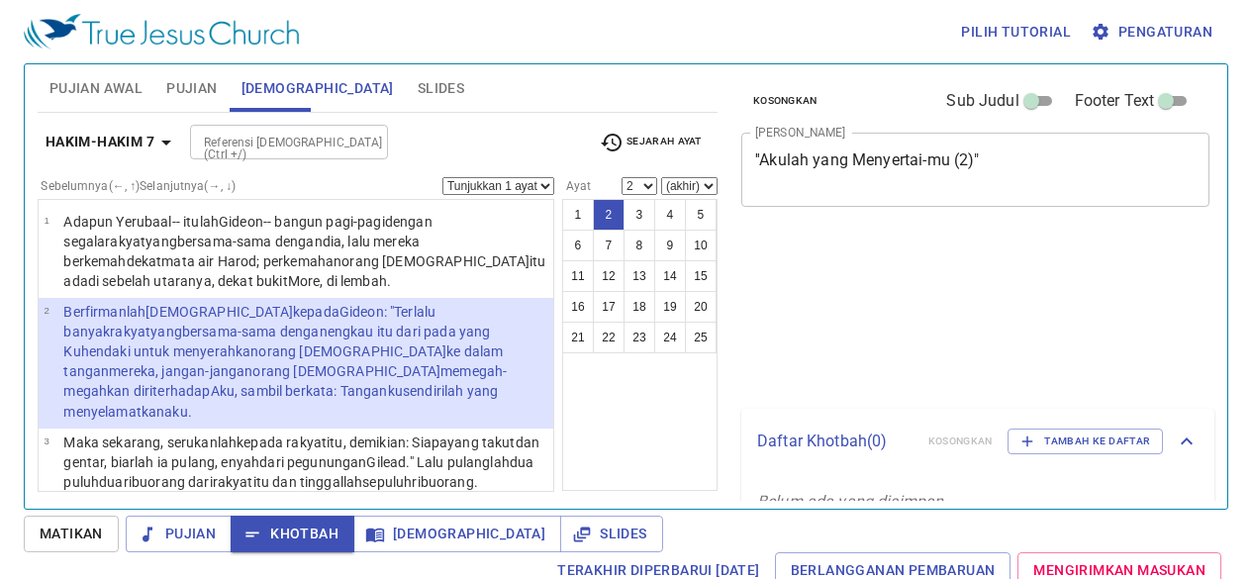
select select "2"
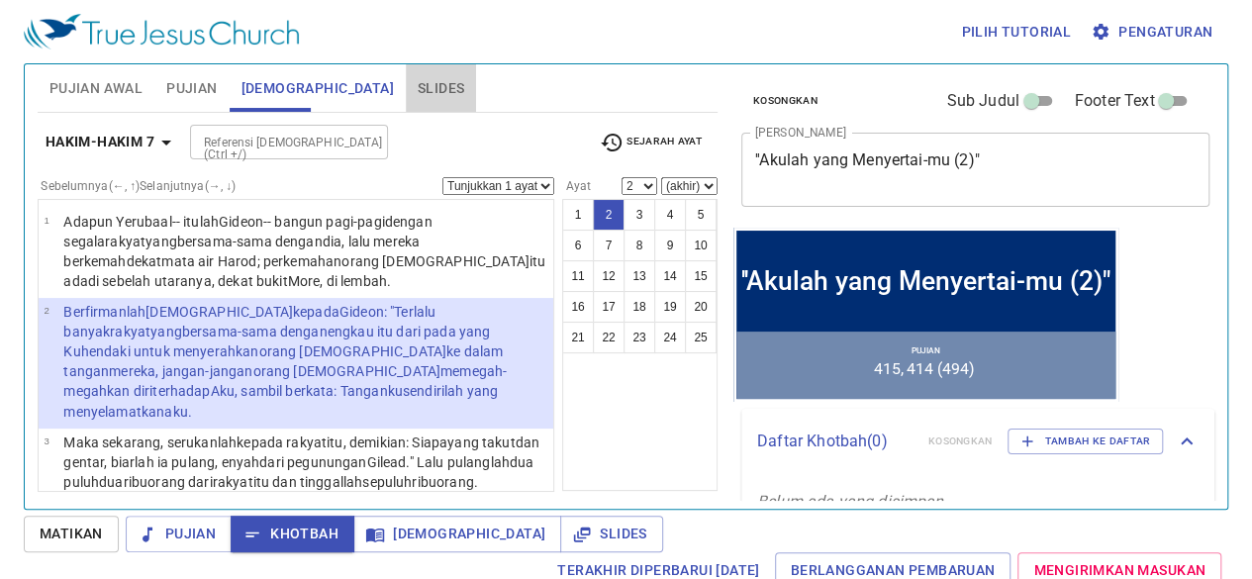
click at [418, 79] on span "Slides" at bounding box center [441, 88] width 47 height 25
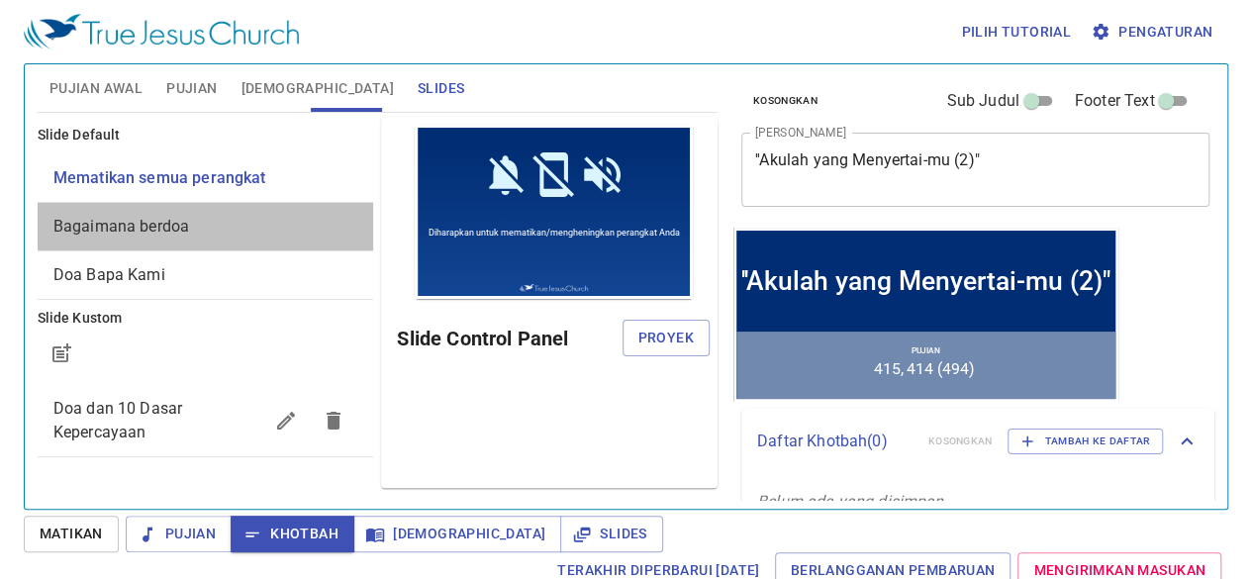
click at [274, 217] on span "Bagaimana berdoa" at bounding box center [205, 227] width 305 height 24
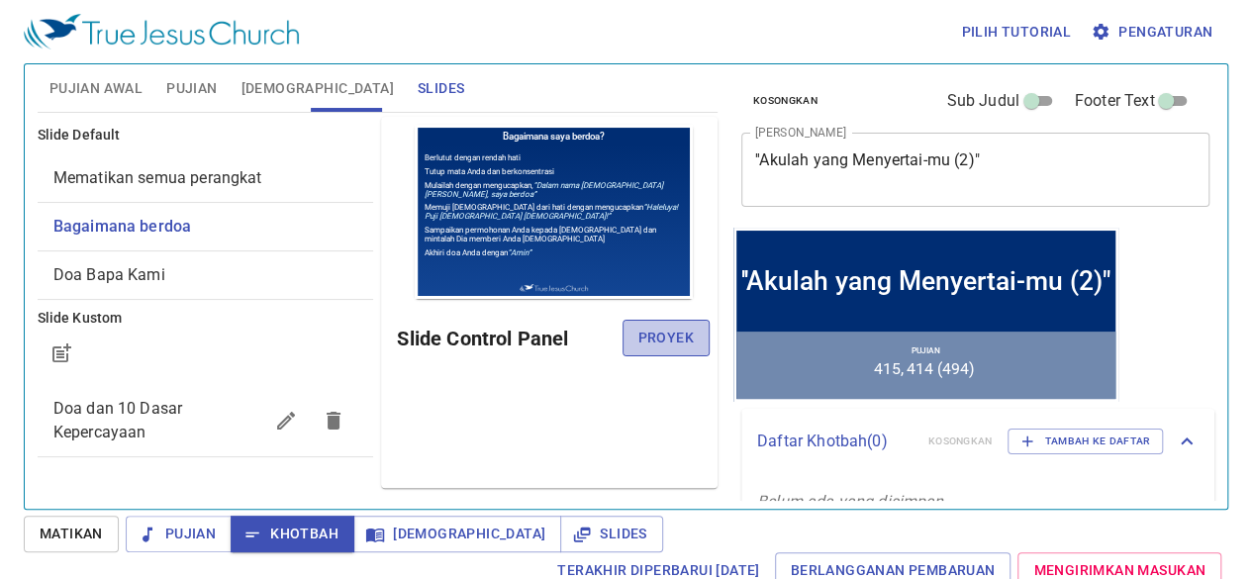
click at [680, 341] on span "Proyek" at bounding box center [665, 338] width 55 height 25
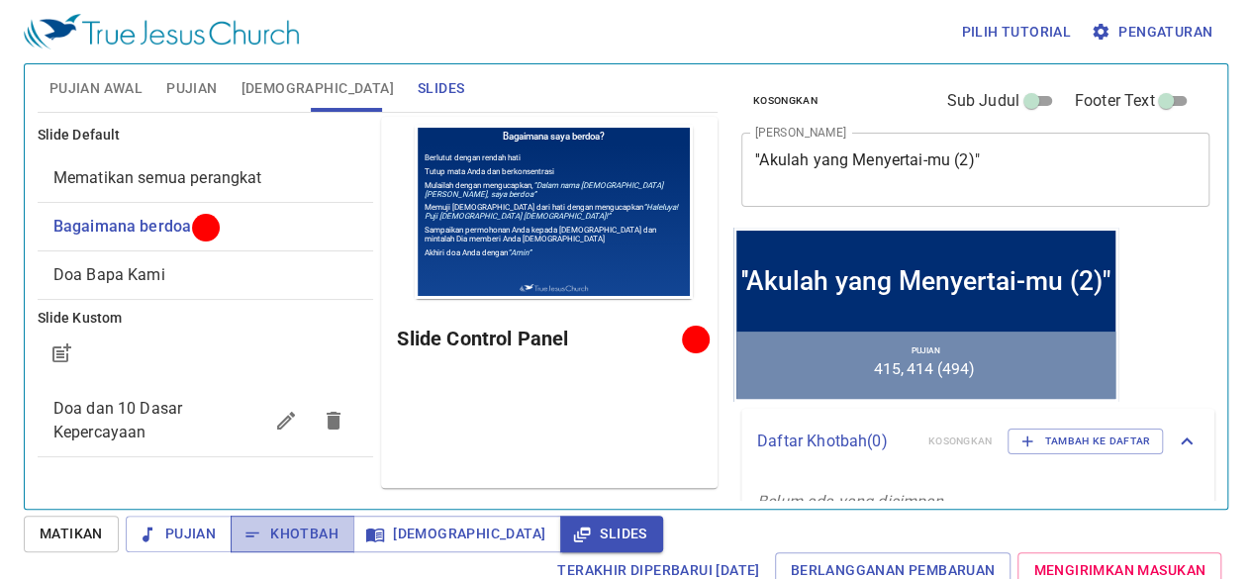
click at [291, 541] on span "Khotbah" at bounding box center [292, 533] width 92 height 25
